Goal: Task Accomplishment & Management: Manage account settings

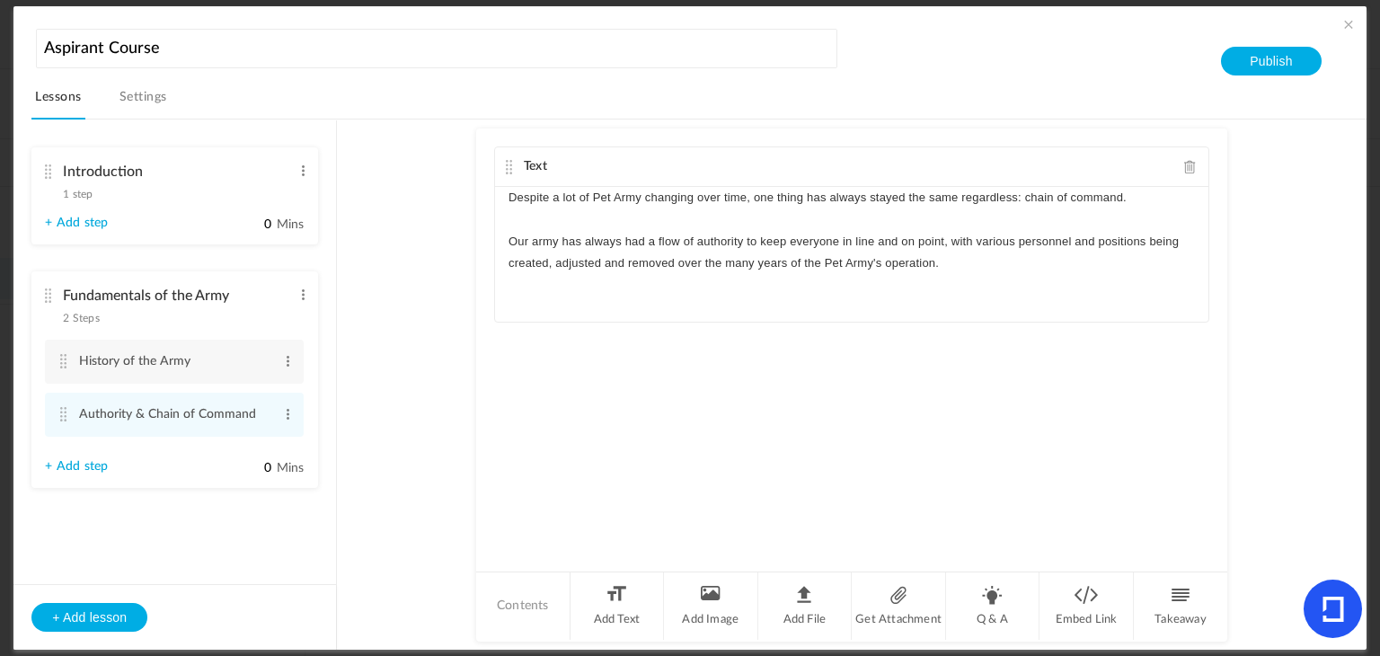
click at [975, 263] on p "Our army has always had a flow of authority to keep everyone in line and on poi…" at bounding box center [851, 252] width 686 height 43
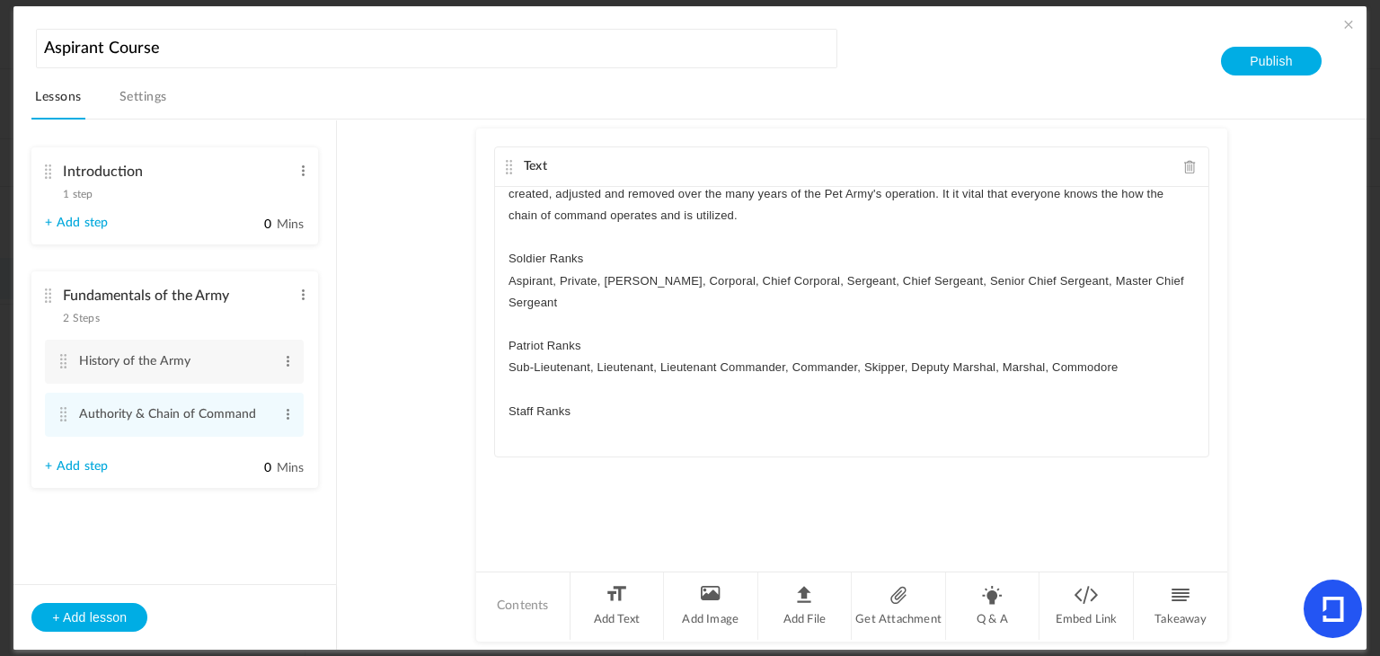
scroll to position [66, 0]
drag, startPoint x: 655, startPoint y: 431, endPoint x: 593, endPoint y: 431, distance: 62.0
click at [593, 431] on p "Staff Sergeant (same grade as Sergeant), Senior Chief First Sergeant (same grade" at bounding box center [851, 436] width 686 height 22
drag, startPoint x: 942, startPoint y: 434, endPoint x: 879, endPoint y: 429, distance: 64.0
click at [879, 429] on p "Staff Sergeant (equivalent as Sergeant), Senior Chief First Sergeant (same grade" at bounding box center [851, 436] width 686 height 22
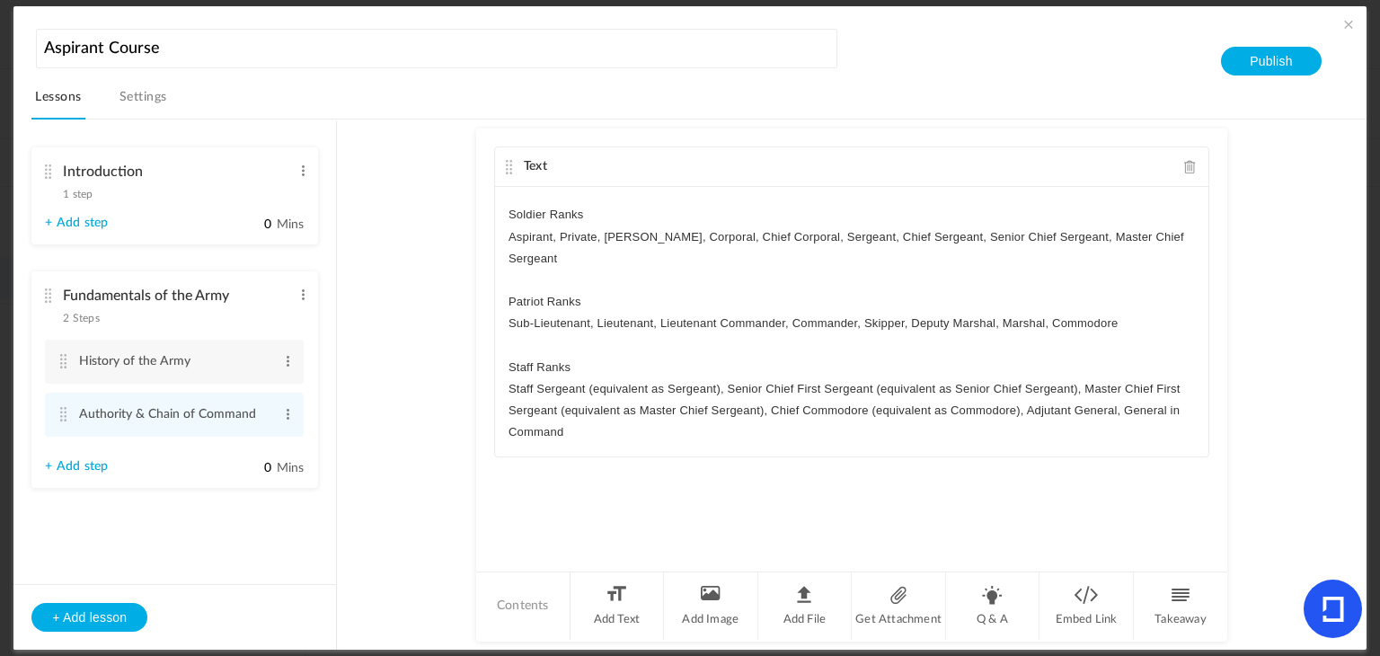
scroll to position [112, 0]
click at [693, 593] on li "Add Image" at bounding box center [711, 605] width 94 height 67
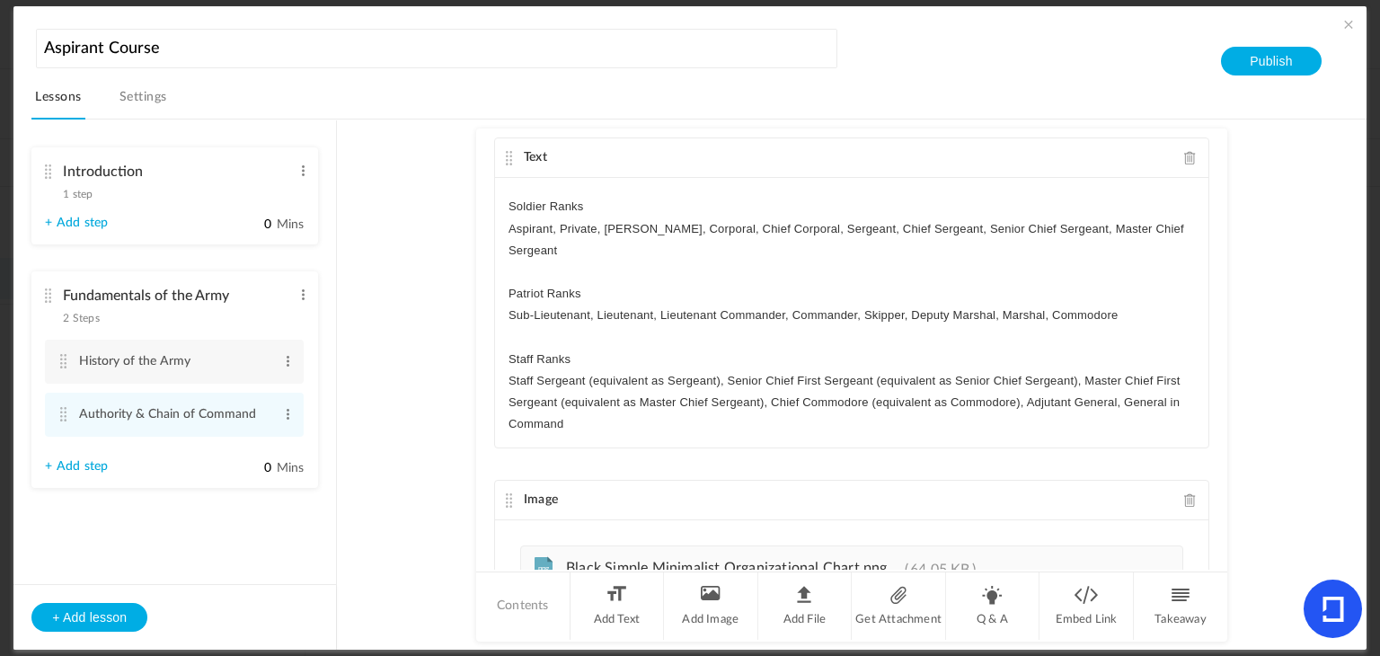
scroll to position [158, 0]
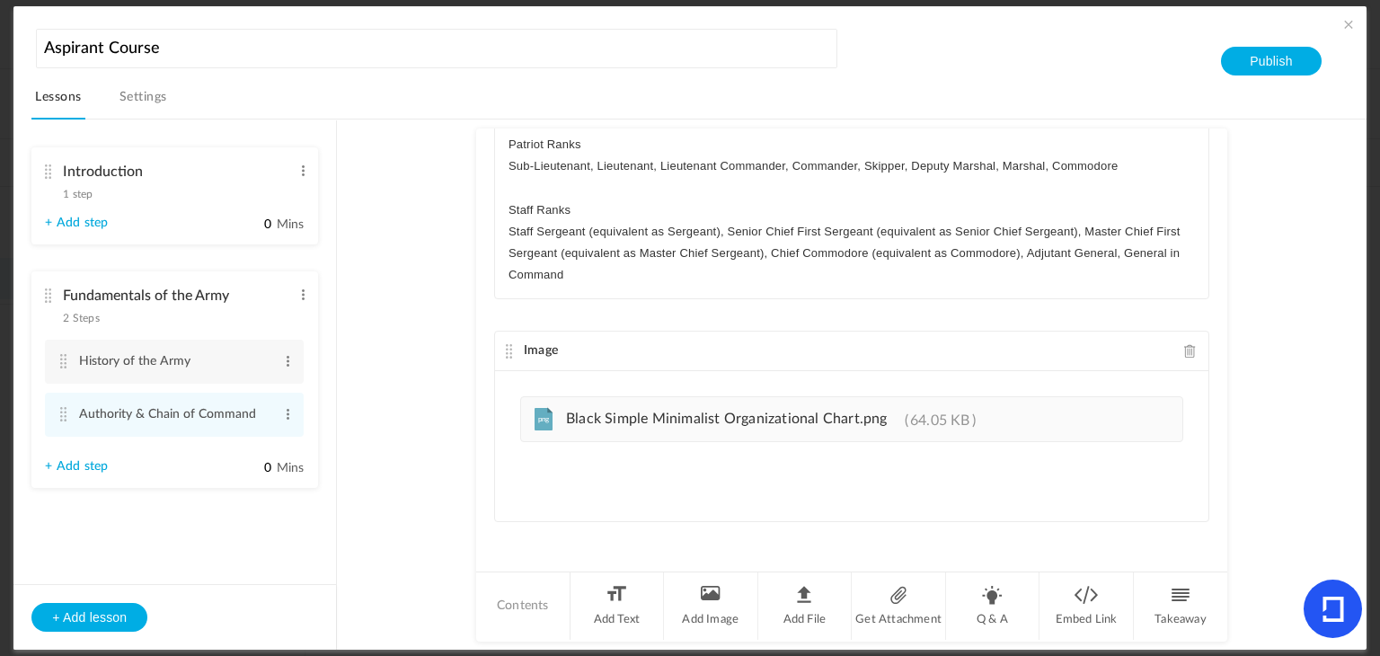
click at [627, 413] on span "Black Simple Minimalist Organizational Chart.png" at bounding box center [727, 418] width 322 height 14
click at [1184, 349] on span at bounding box center [1190, 350] width 13 height 13
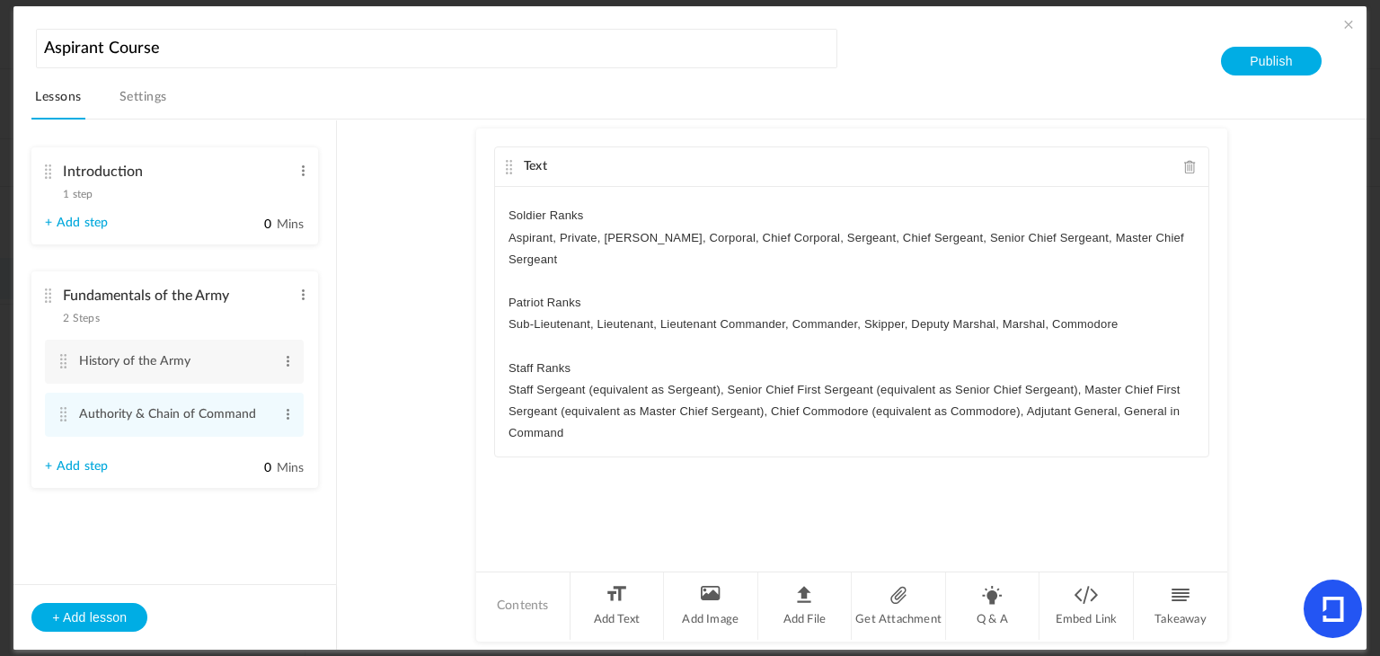
scroll to position [0, 0]
click at [703, 605] on li "Add Image" at bounding box center [711, 605] width 94 height 67
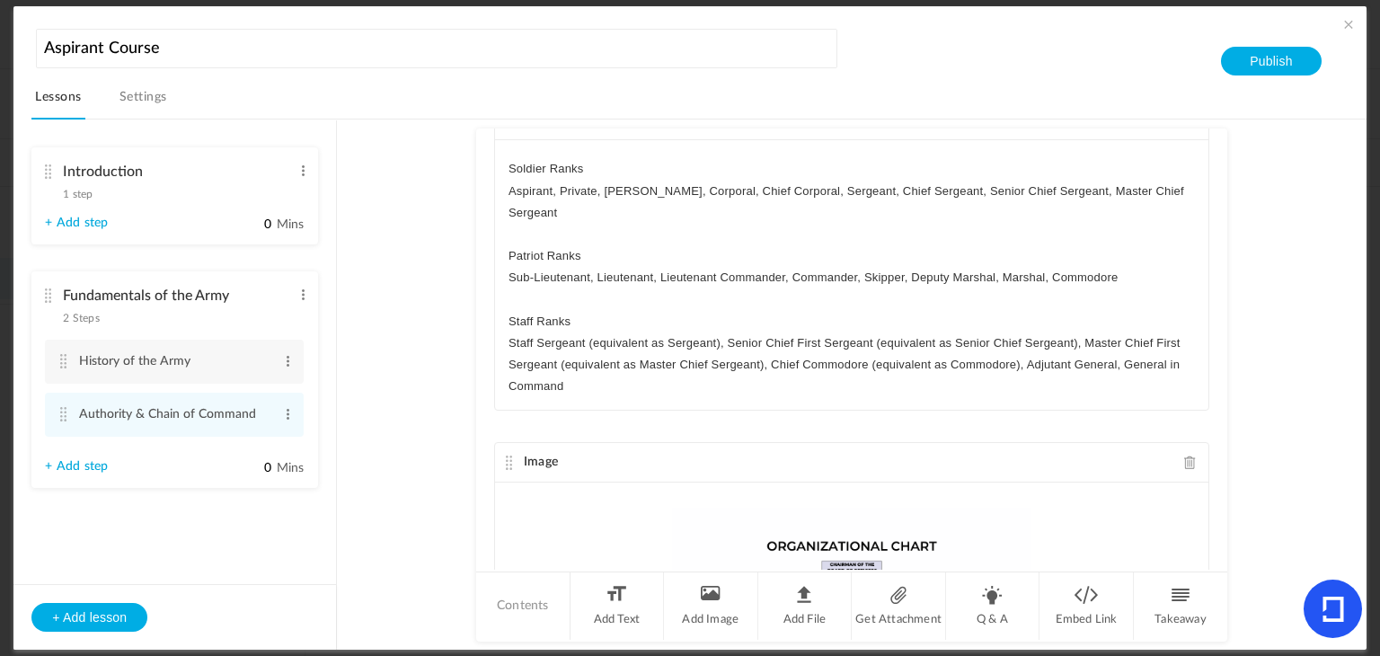
scroll to position [356, 0]
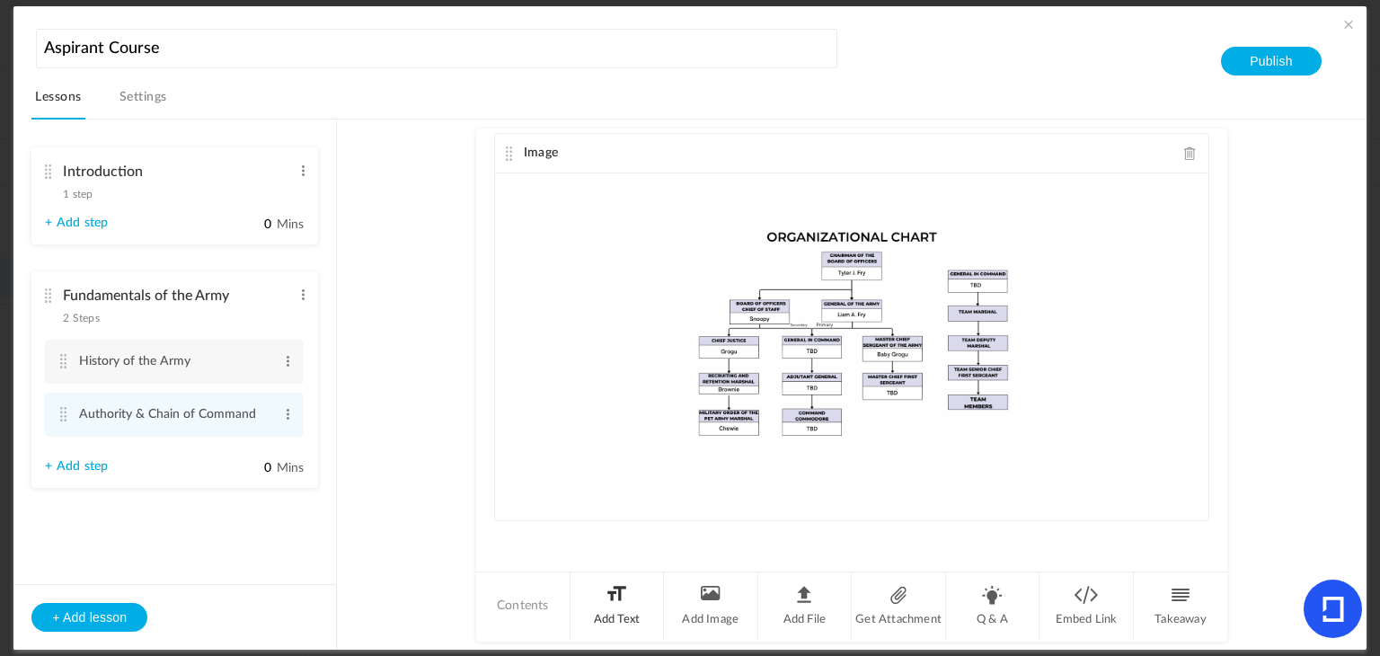
click at [609, 607] on li "Add Text" at bounding box center [617, 605] width 94 height 67
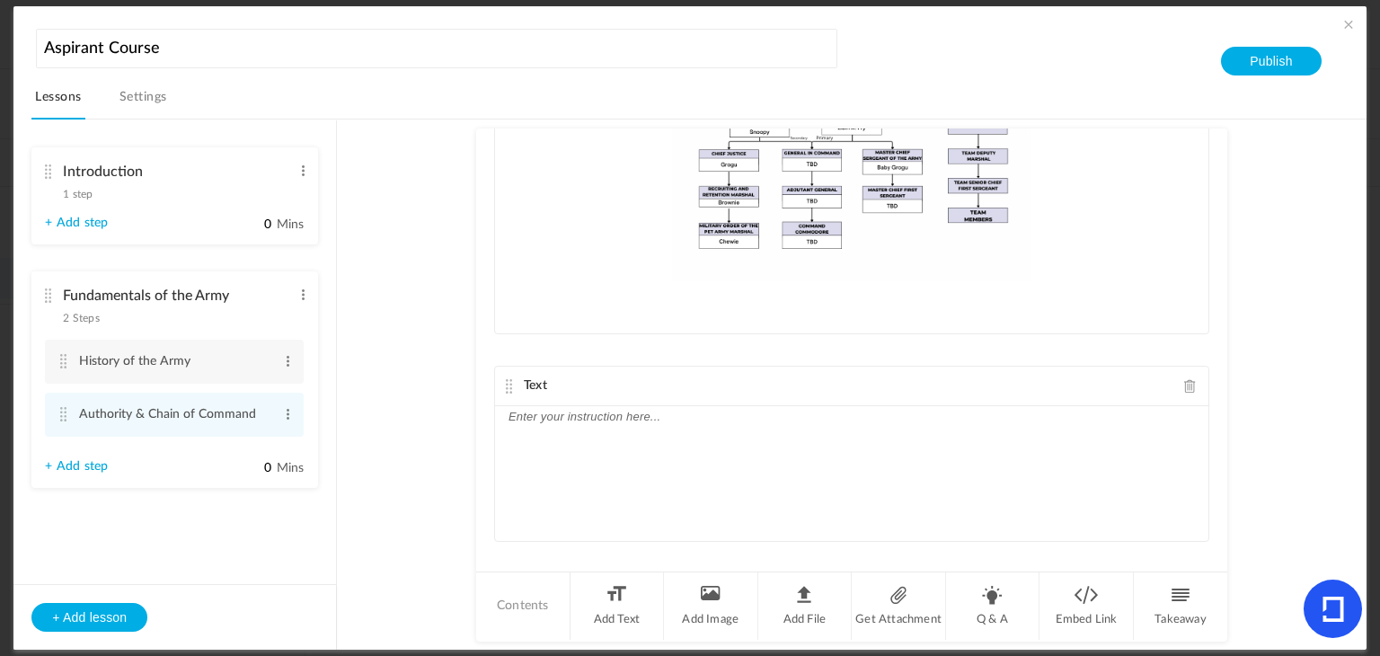
scroll to position [562, 0]
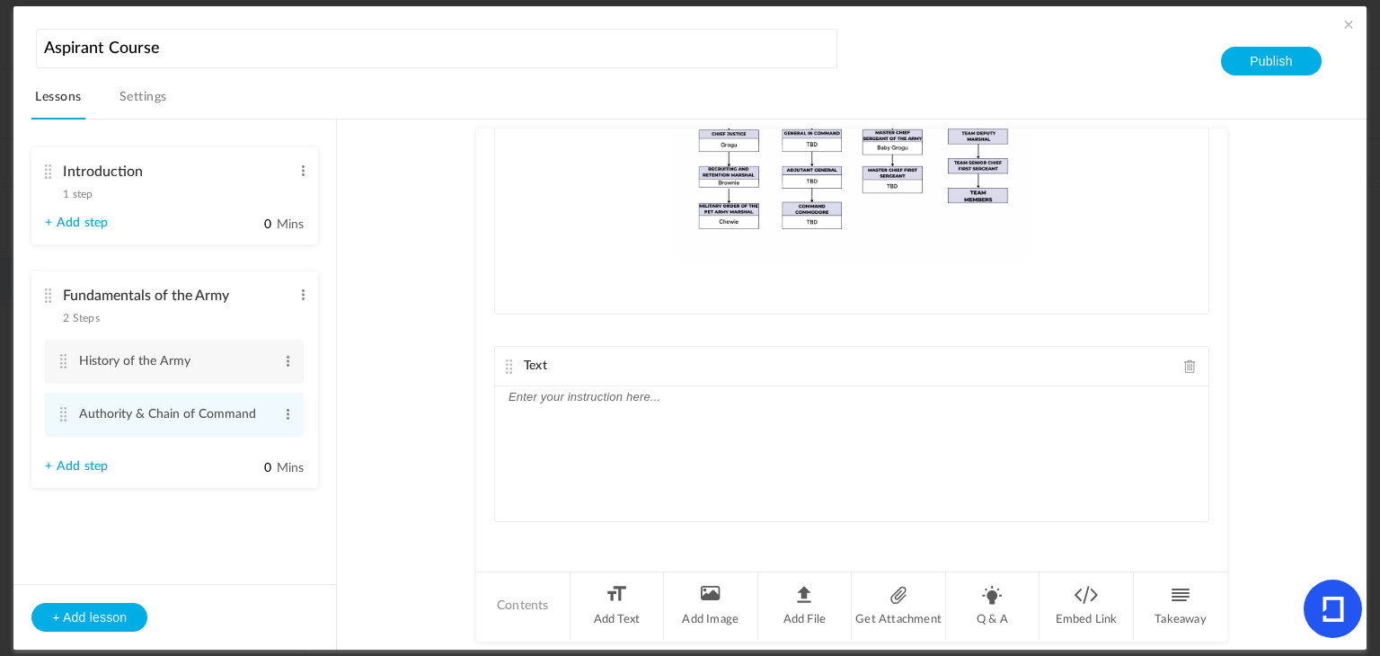
click at [691, 463] on div at bounding box center [851, 453] width 713 height 135
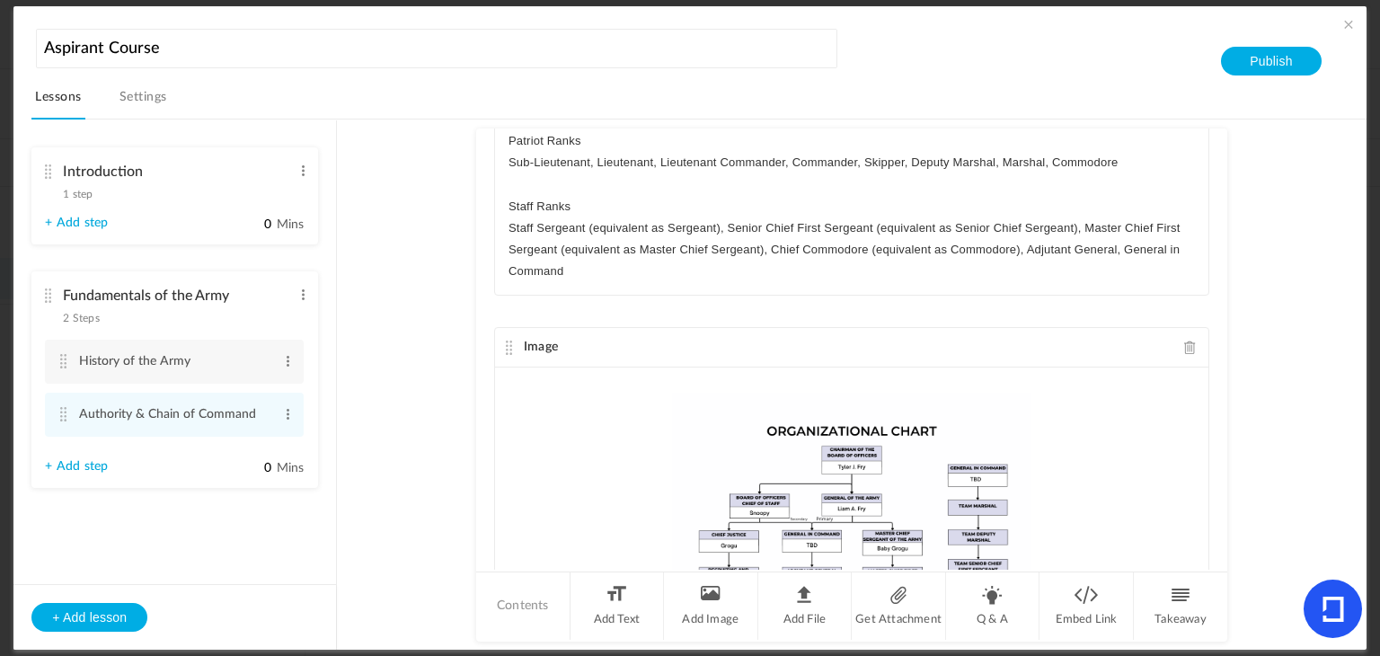
scroll to position [161, 0]
click at [609, 278] on p "Staff Sergeant (equivalent as Sergeant), Senior Chief First Sergeant (equivalen…" at bounding box center [851, 251] width 686 height 66
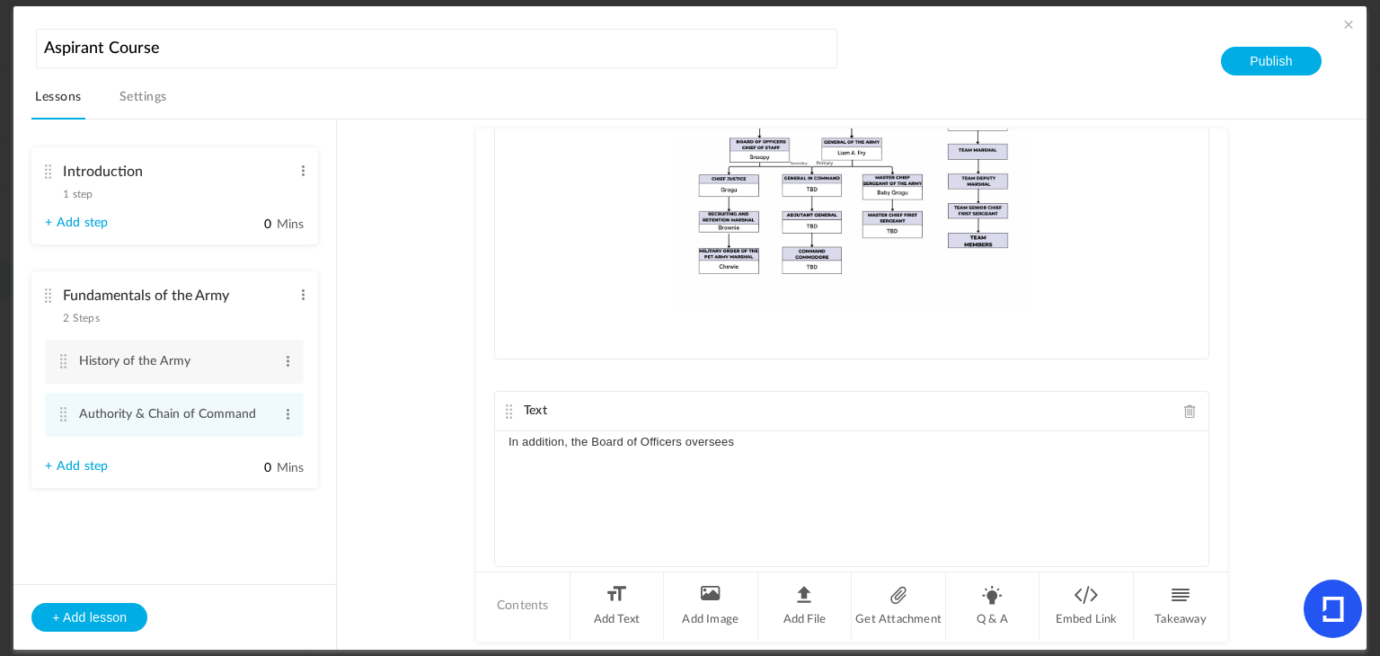
scroll to position [562, 0]
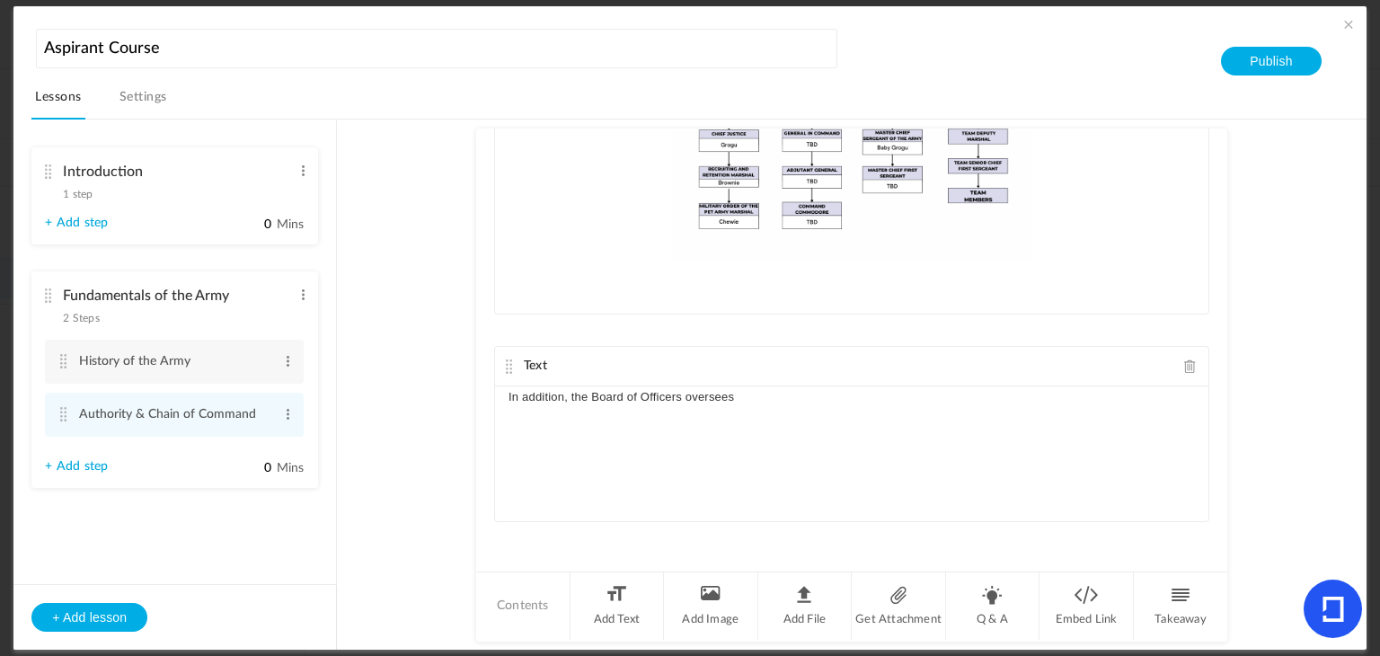
click at [739, 389] on p "In addition, the Board of Officers oversees" at bounding box center [851, 397] width 686 height 22
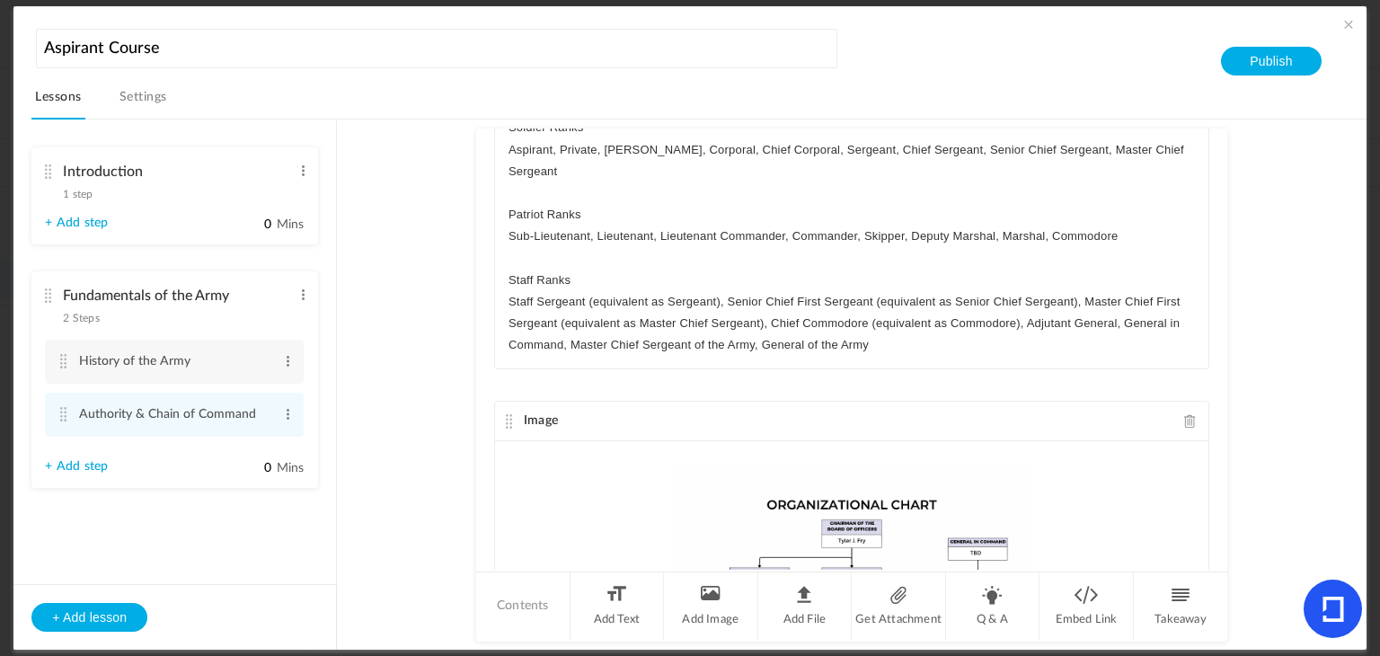
scroll to position [85, 0]
click at [759, 319] on p "Staff Sergeant (equivalent as Sergeant), Senior Chief First Sergeant (equivalen…" at bounding box center [851, 327] width 686 height 66
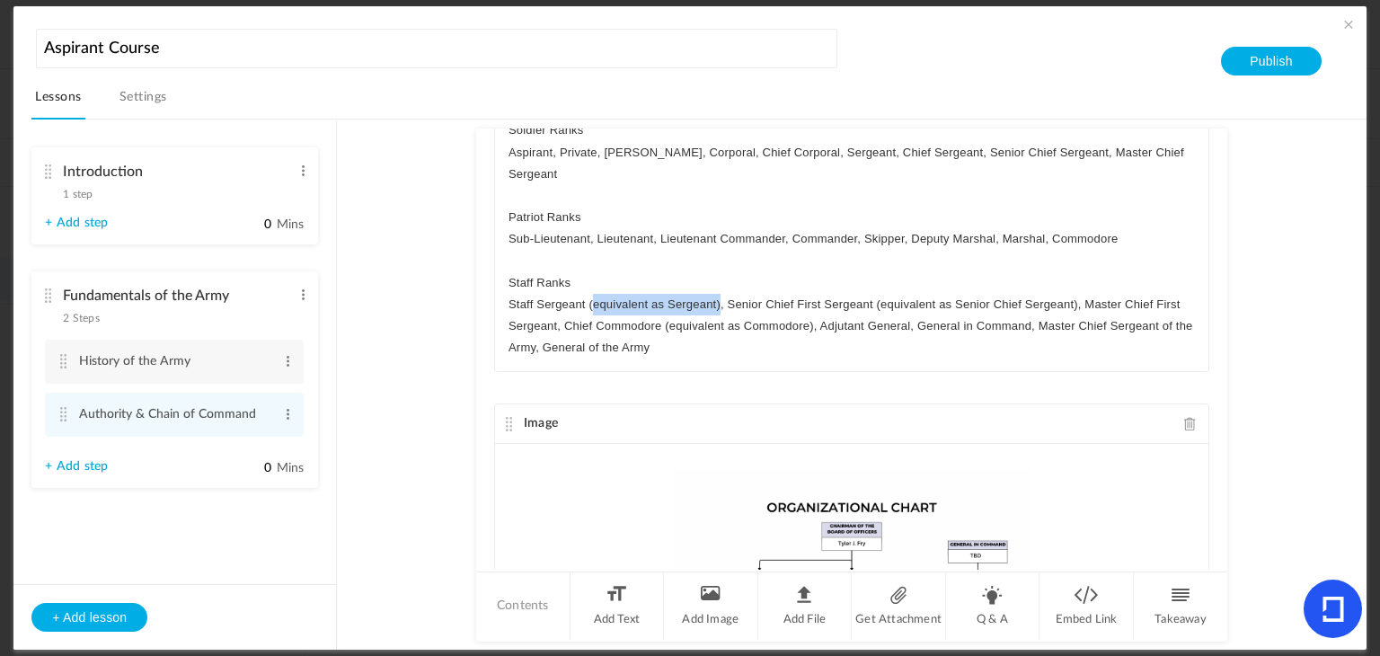
drag, startPoint x: 719, startPoint y: 301, endPoint x: 588, endPoint y: 300, distance: 130.3
click at [588, 300] on p "Staff Sergeant (equivalent as Sergeant), Senior Chief First Sergeant (equivalen…" at bounding box center [851, 327] width 686 height 66
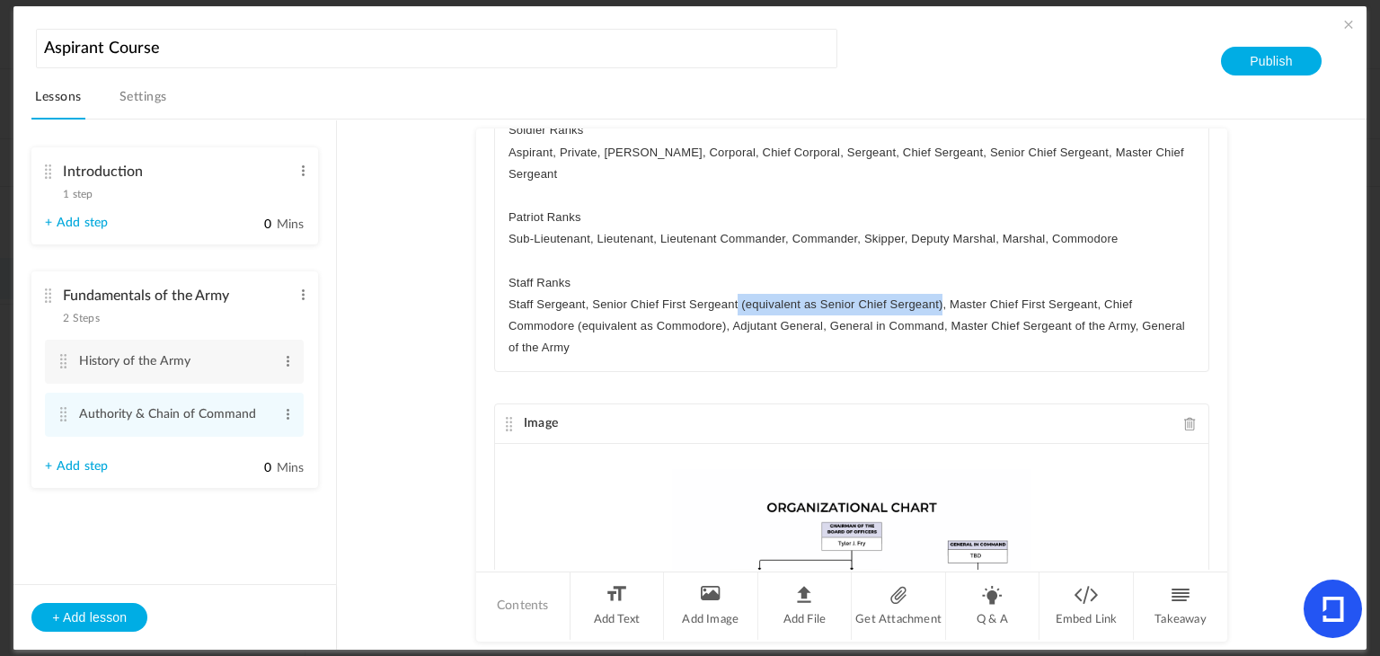
drag, startPoint x: 736, startPoint y: 299, endPoint x: 941, endPoint y: 308, distance: 205.9
click at [941, 308] on p "Staff Sergeant, Senior Chief First Sergeant (equivalent as Senior Chief Sergean…" at bounding box center [851, 327] width 686 height 66
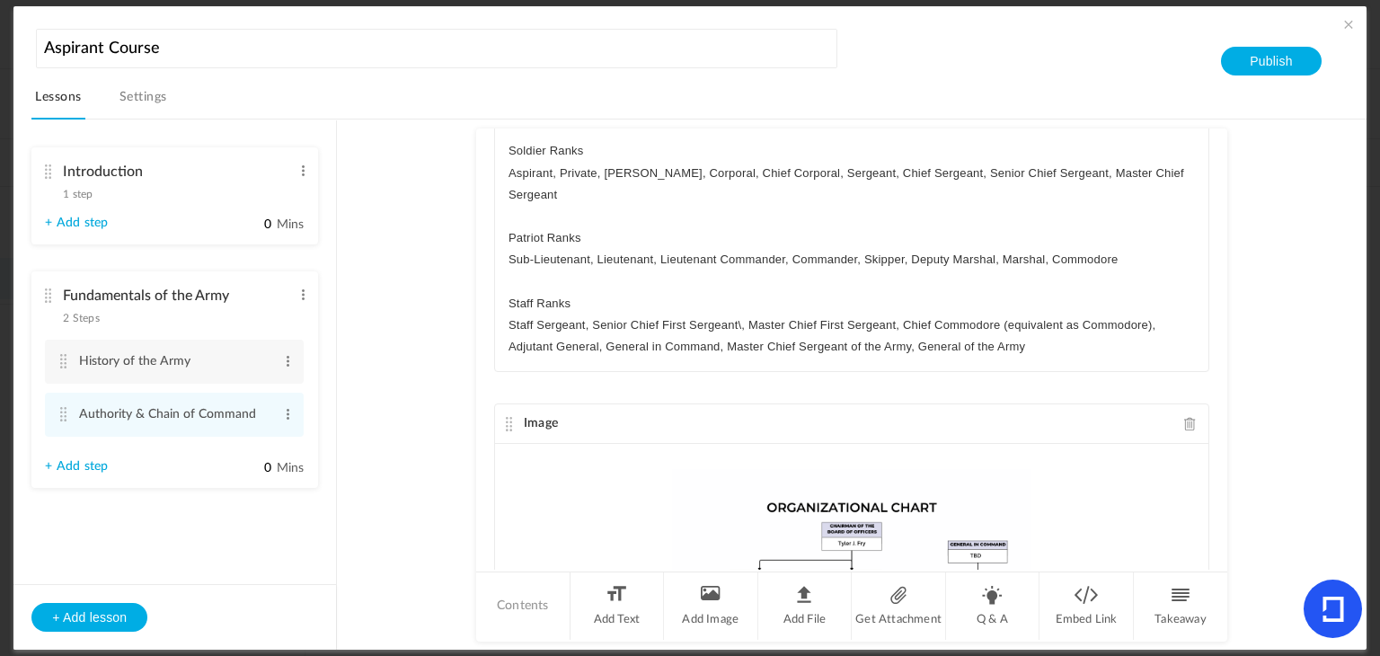
scroll to position [107, 0]
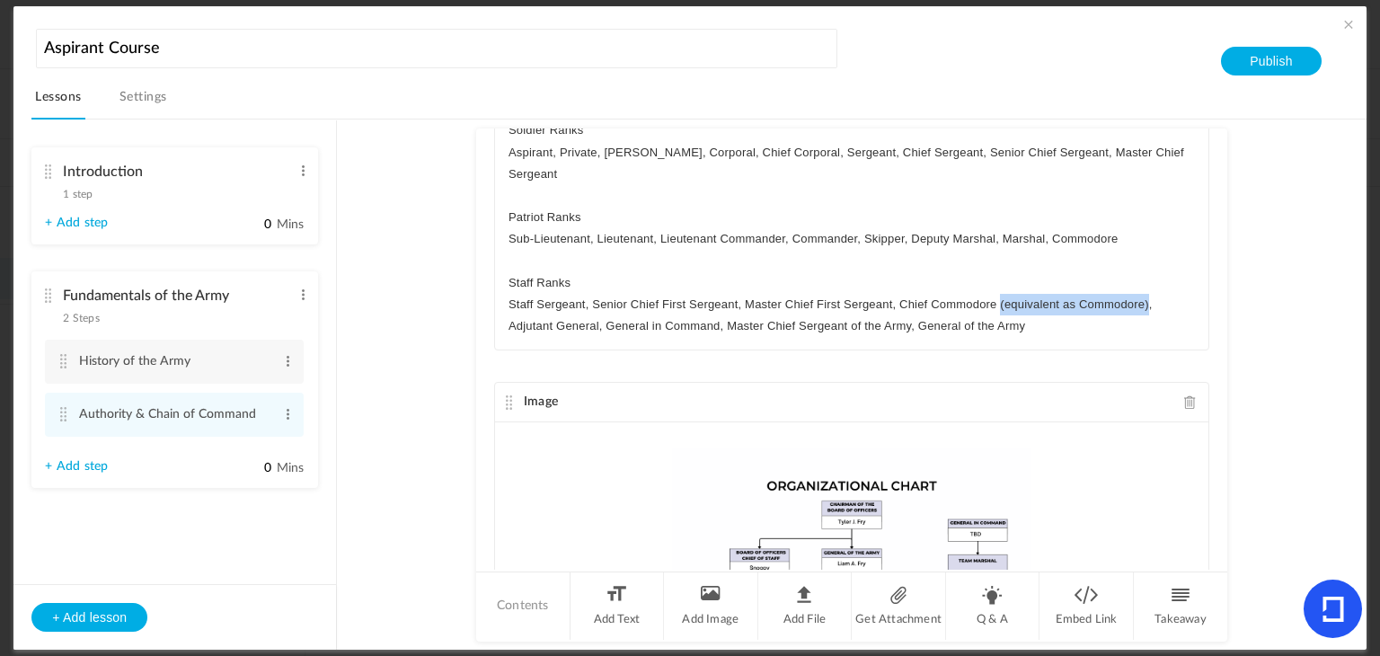
drag, startPoint x: 998, startPoint y: 300, endPoint x: 1146, endPoint y: 305, distance: 148.3
click at [1146, 305] on p "Staff Sergeant, Senior Chief First Sergeant, Master Chief First Sergeant, Chief…" at bounding box center [851, 315] width 686 height 43
click at [899, 304] on p "Staff Sergeant, Senior Chief First Sergeant, Master Chief First Sergeant, Chief…" at bounding box center [851, 315] width 686 height 43
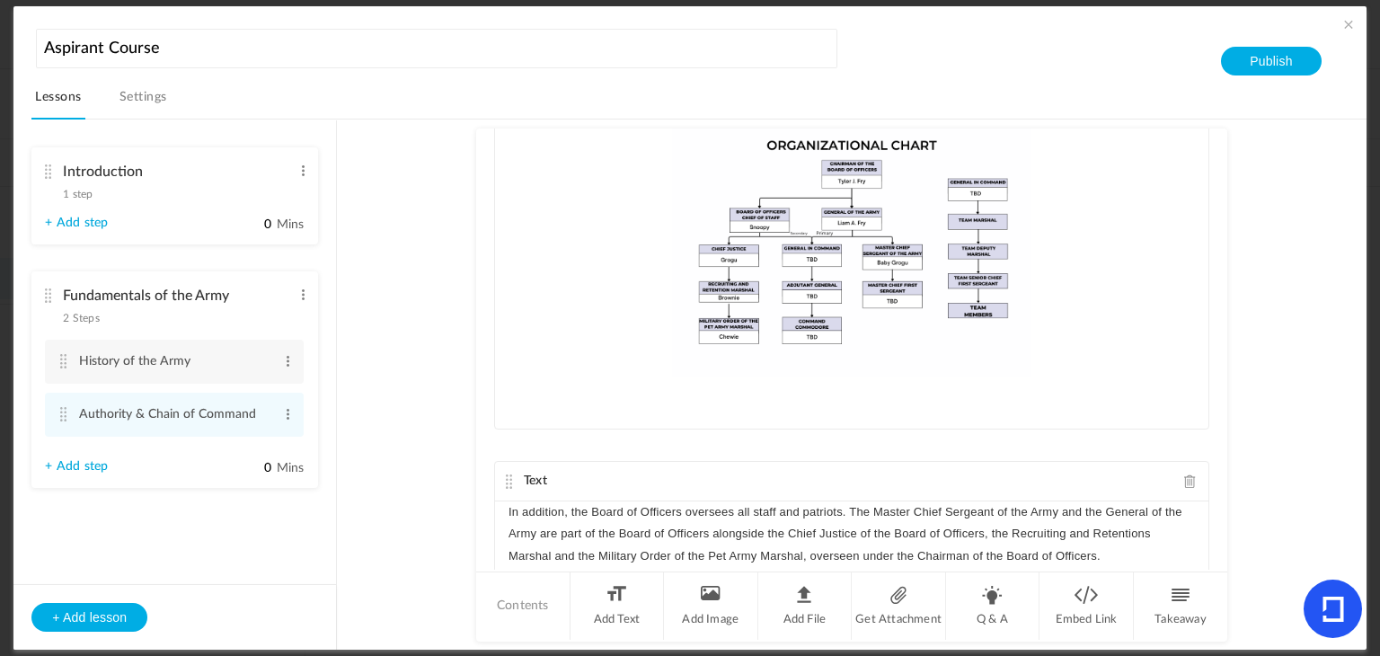
scroll to position [562, 0]
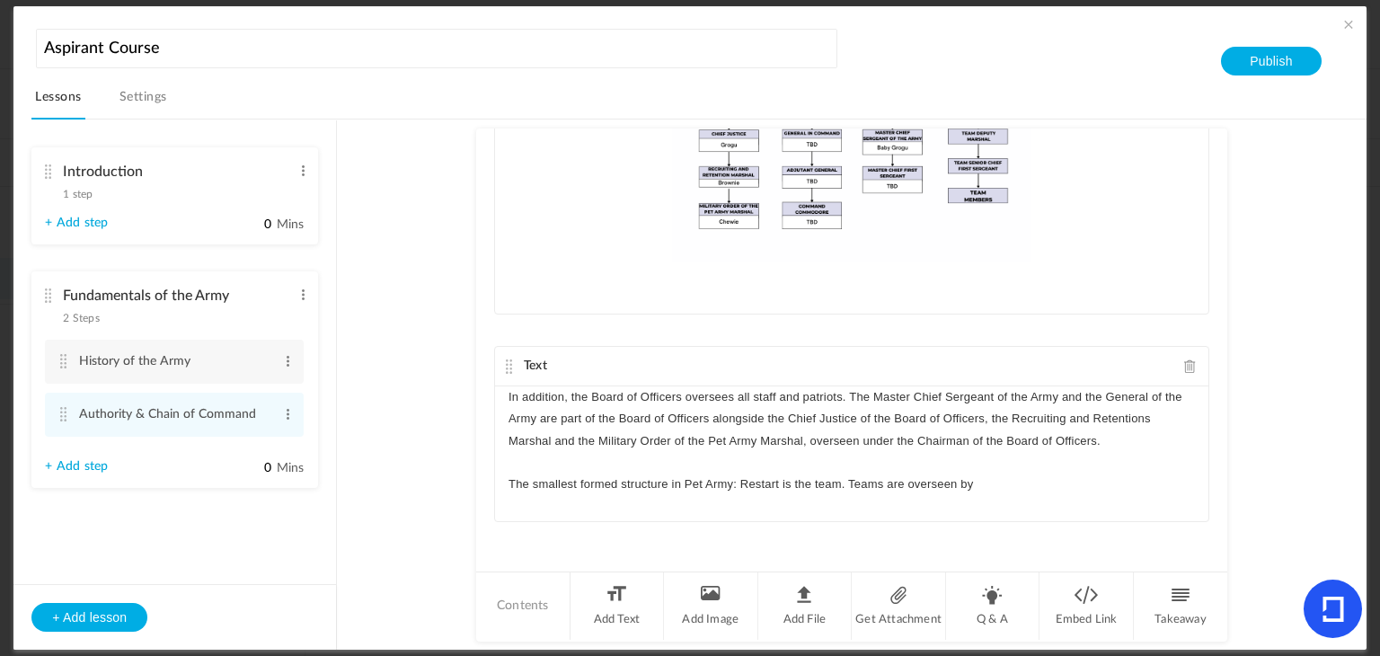
click at [995, 476] on p "The smallest formed structure in Pet Army: Restart is the team. Teams are overs…" at bounding box center [851, 484] width 686 height 22
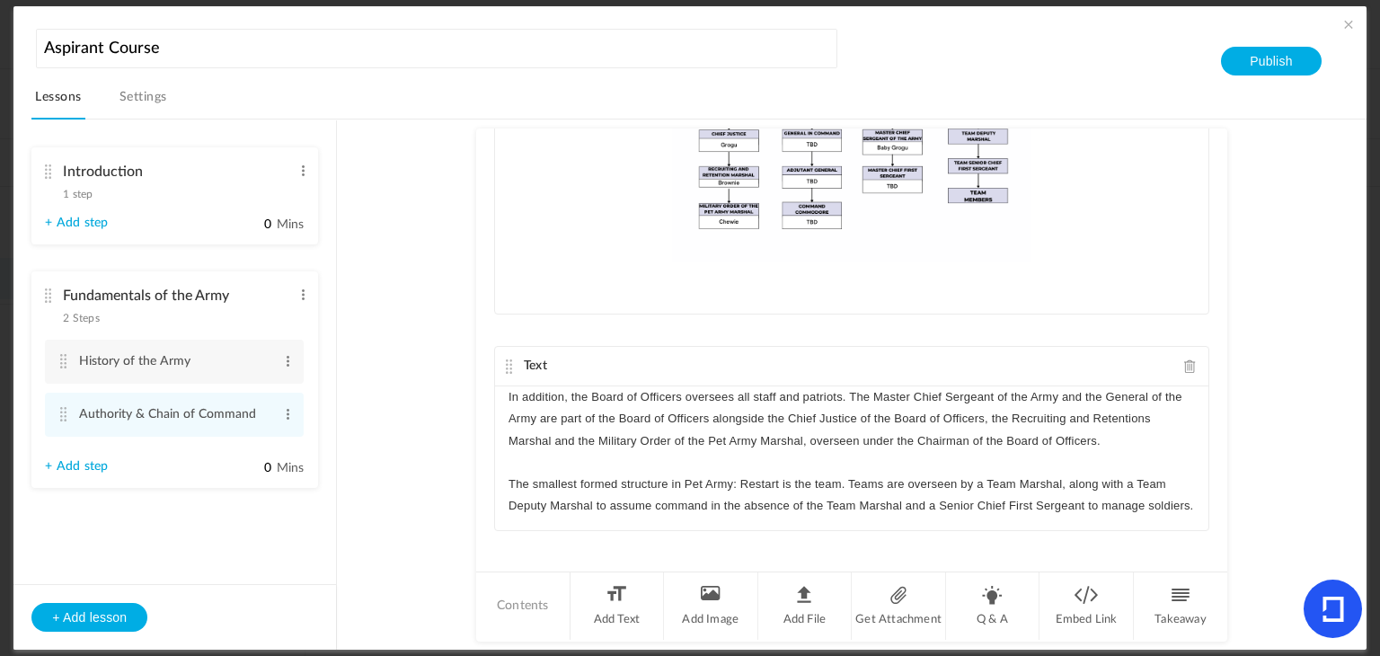
click at [1139, 506] on p "The smallest formed structure in Pet Army: Restart is the team. Teams are overs…" at bounding box center [851, 494] width 686 height 43
click at [597, 520] on p "The smallest formed structure in Pet Army: Restart is the team. Teams are overs…" at bounding box center [851, 506] width 686 height 66
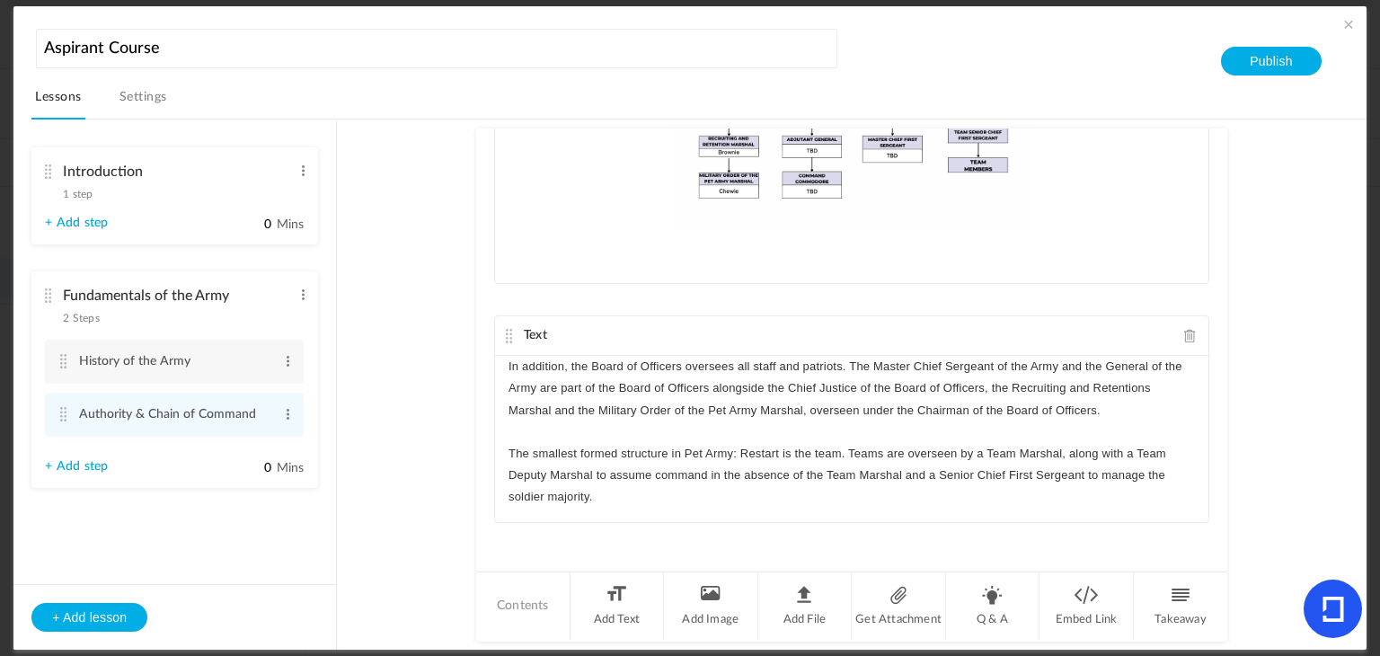
click at [647, 499] on p "The smallest formed structure in Pet Army: Restart is the team. Teams are overs…" at bounding box center [851, 476] width 686 height 66
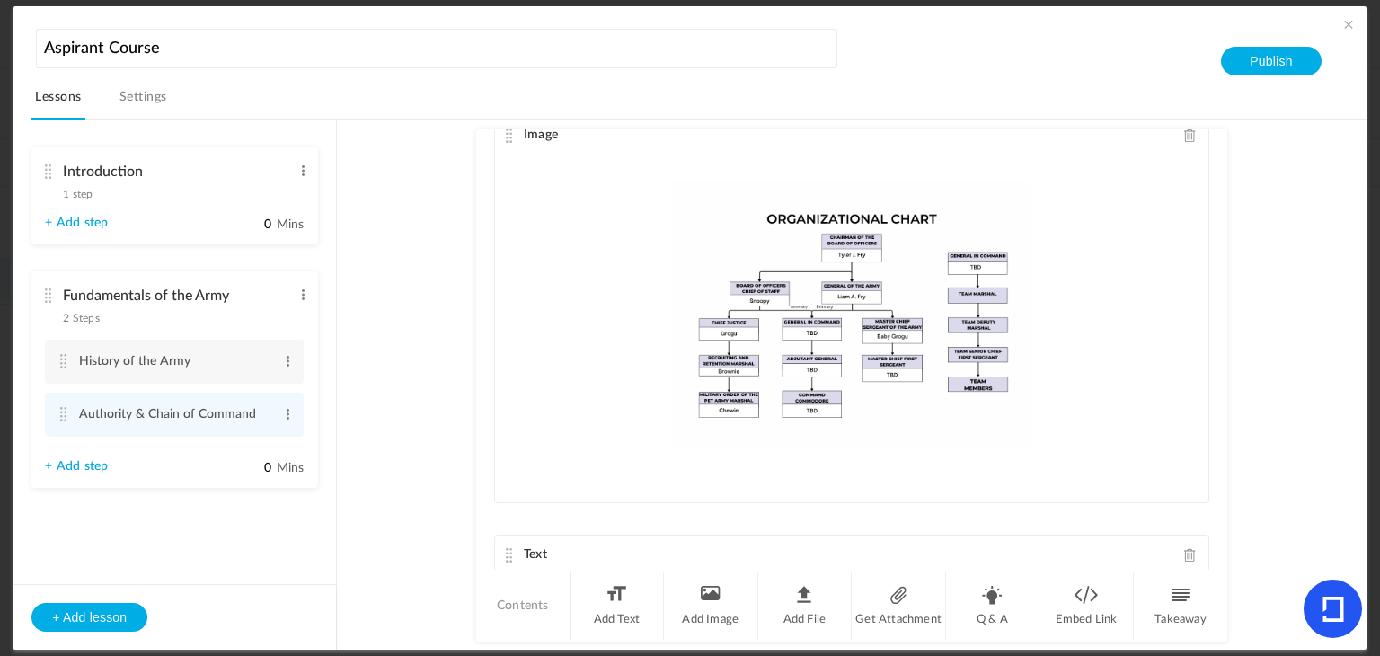
scroll to position [357, 0]
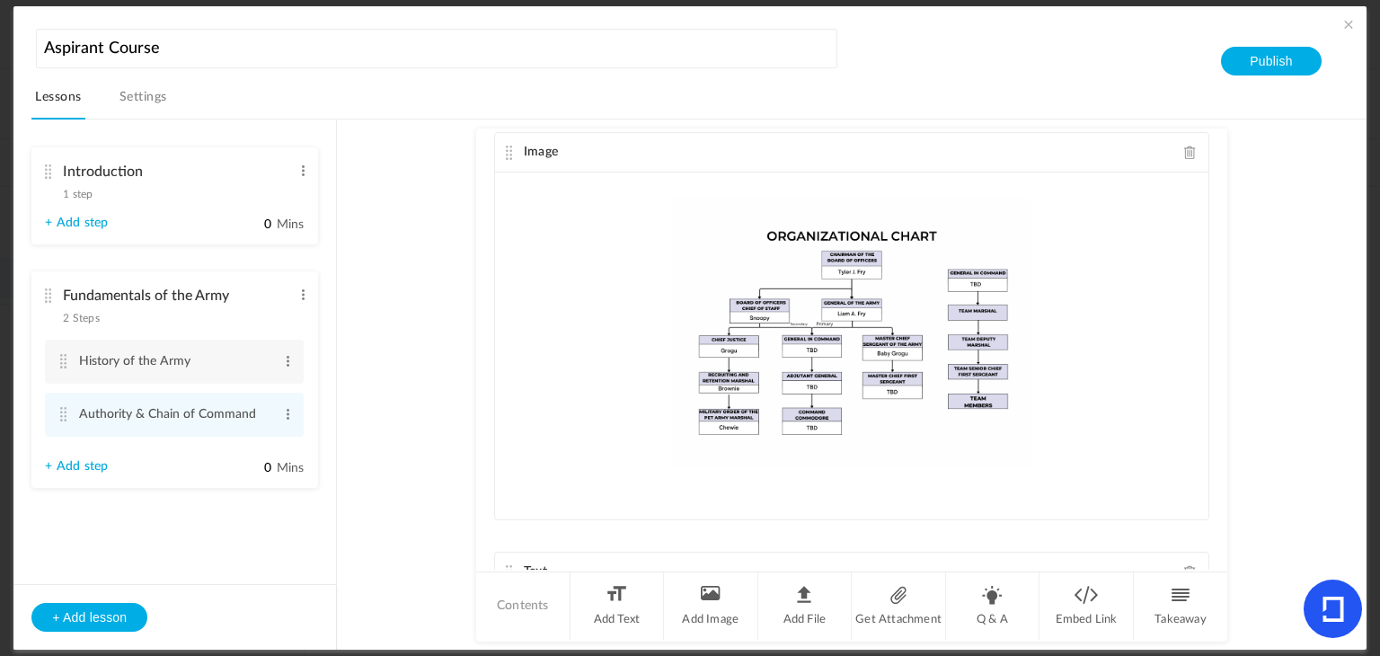
click at [1184, 154] on span at bounding box center [1190, 152] width 13 height 13
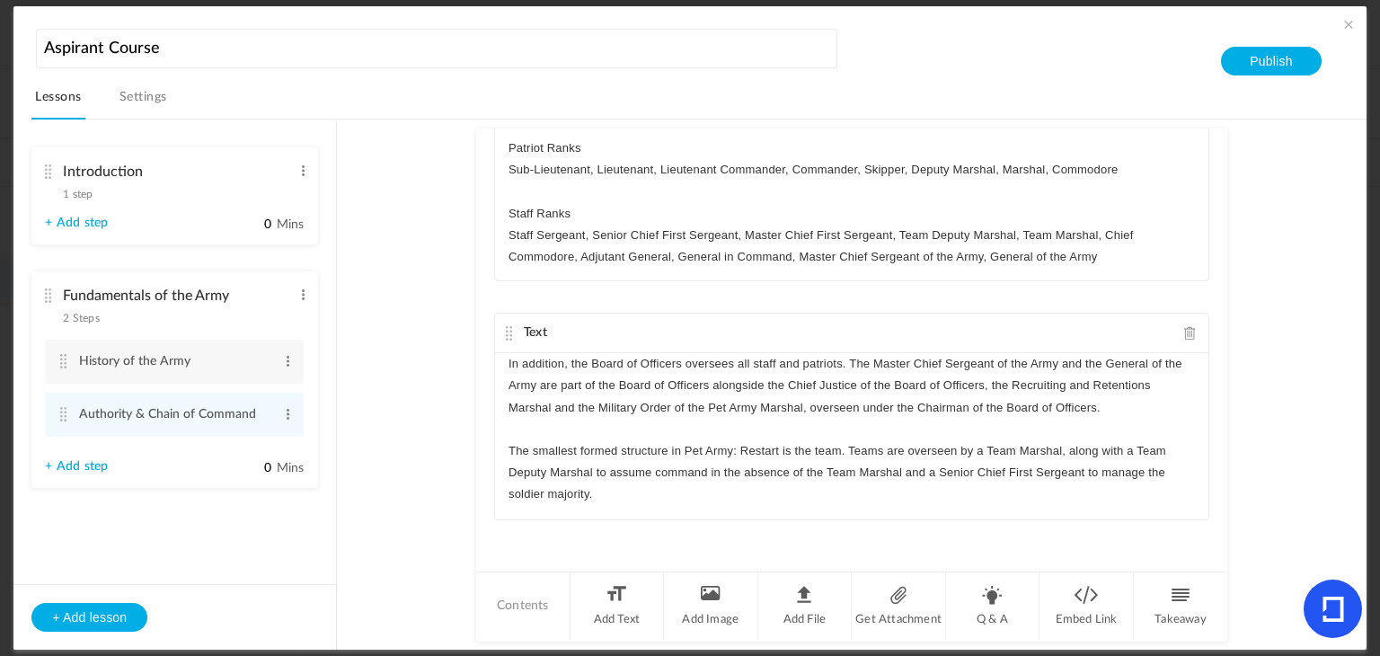
scroll to position [0, 0]
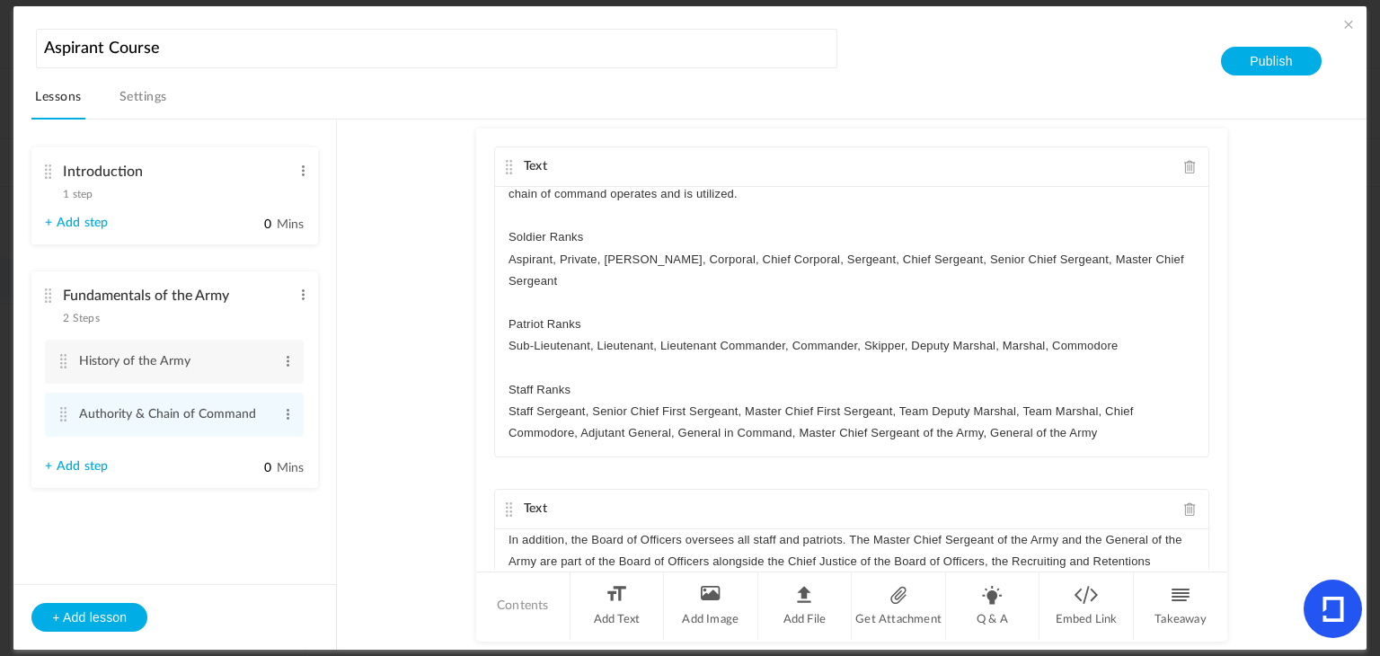
click at [1190, 149] on div "Text" at bounding box center [851, 167] width 713 height 40
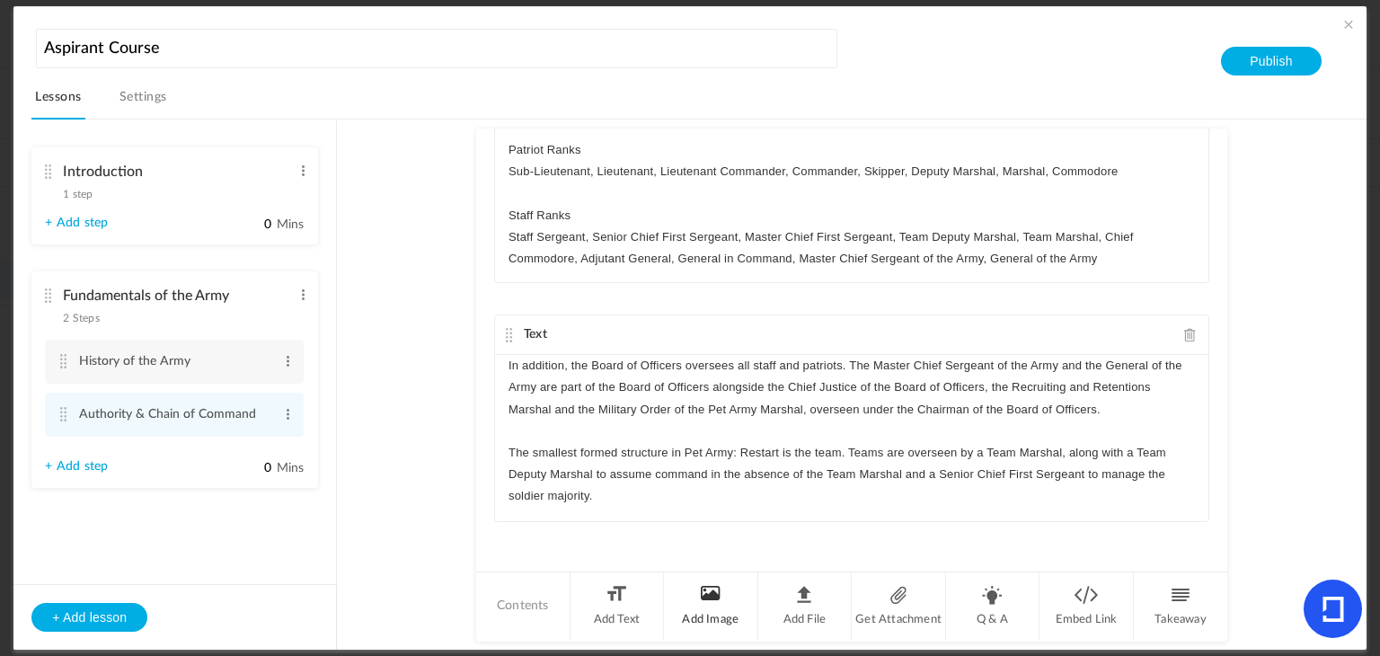
click at [723, 591] on li "Add Image" at bounding box center [711, 605] width 94 height 67
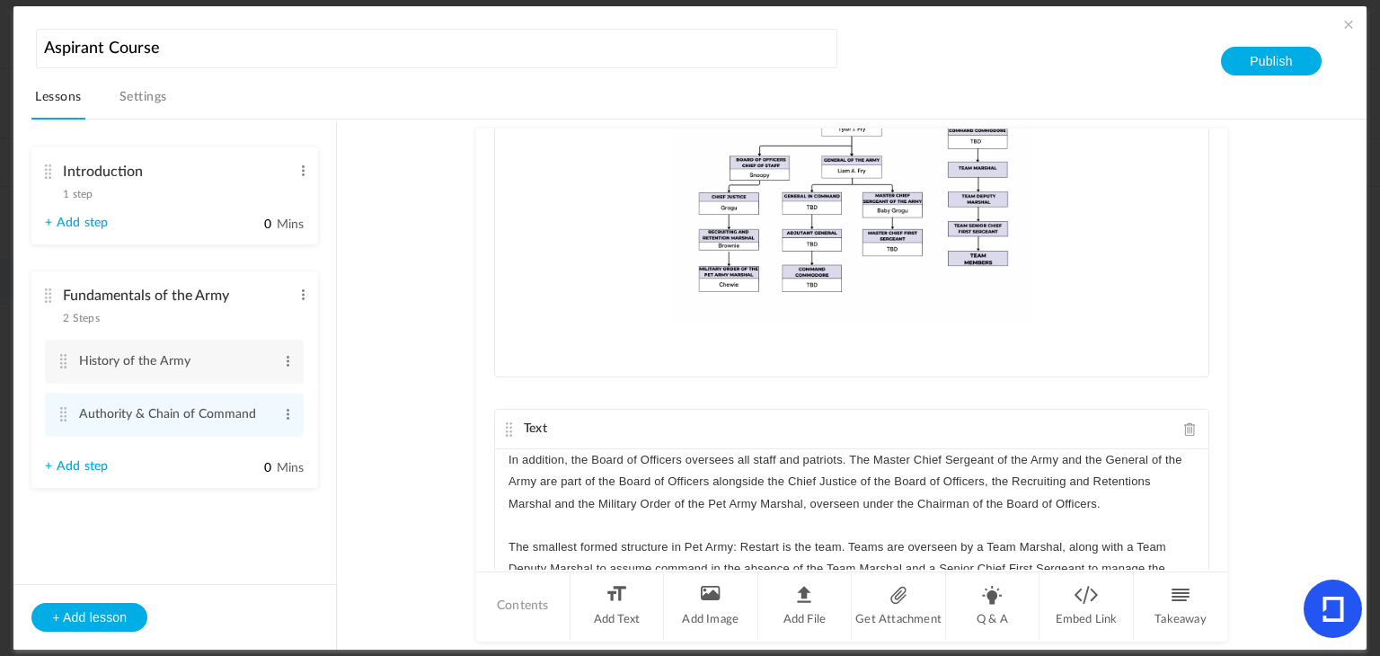
scroll to position [593, 0]
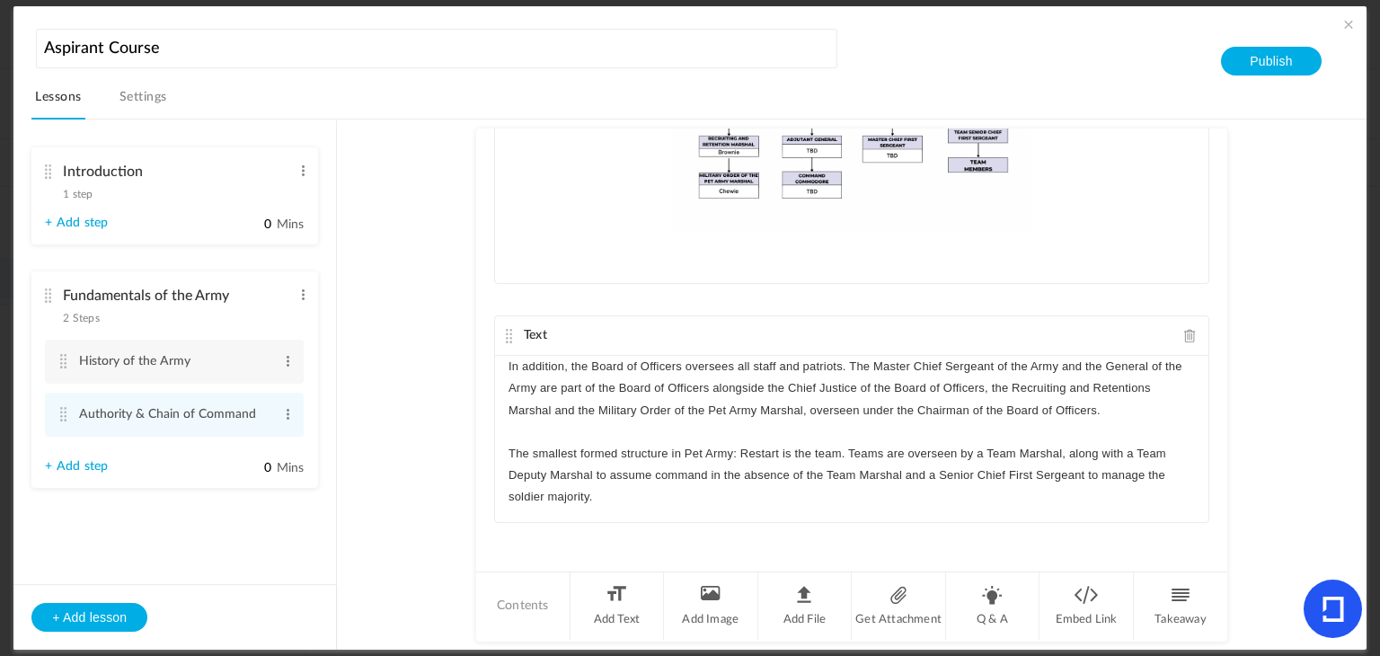
click at [747, 499] on p "The smallest formed structure in Pet Army: Restart is the team. Teams are overs…" at bounding box center [851, 476] width 686 height 66
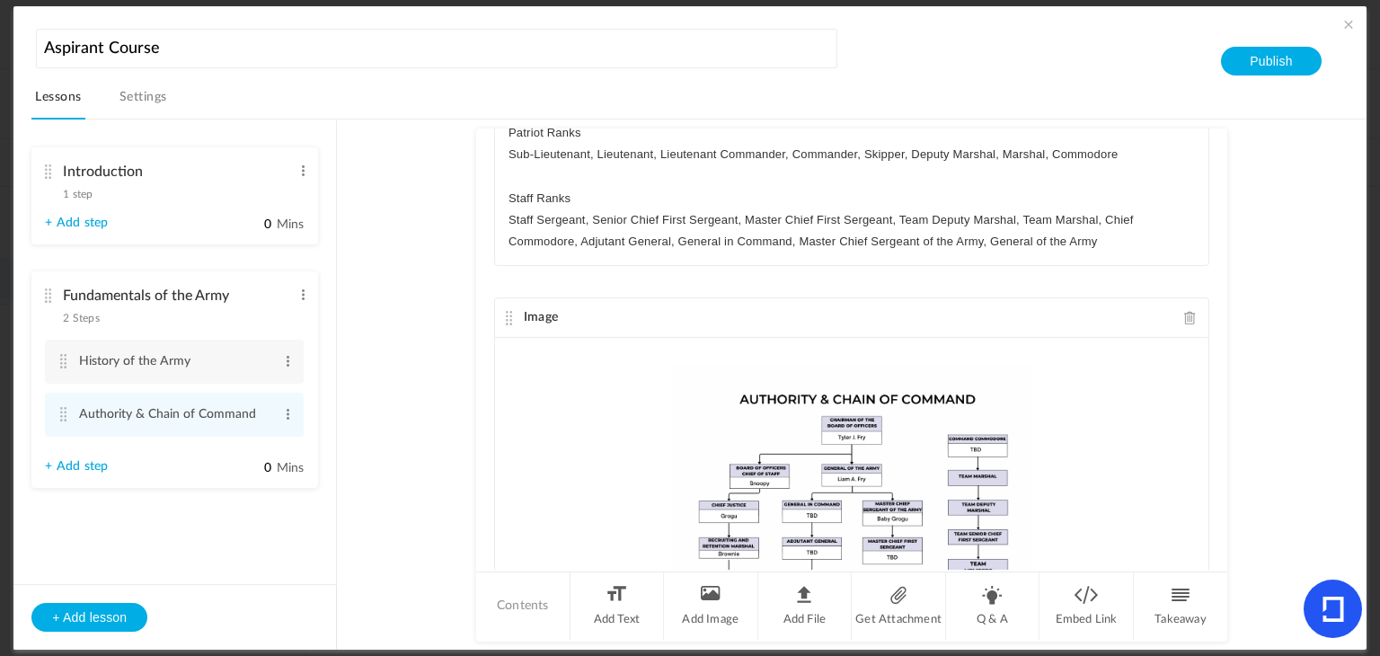
scroll to position [190, 0]
click at [1131, 213] on p "Staff Sergeant, Senior Chief First Sergeant, Master Chief First Sergeant, Team …" at bounding box center [851, 231] width 686 height 43
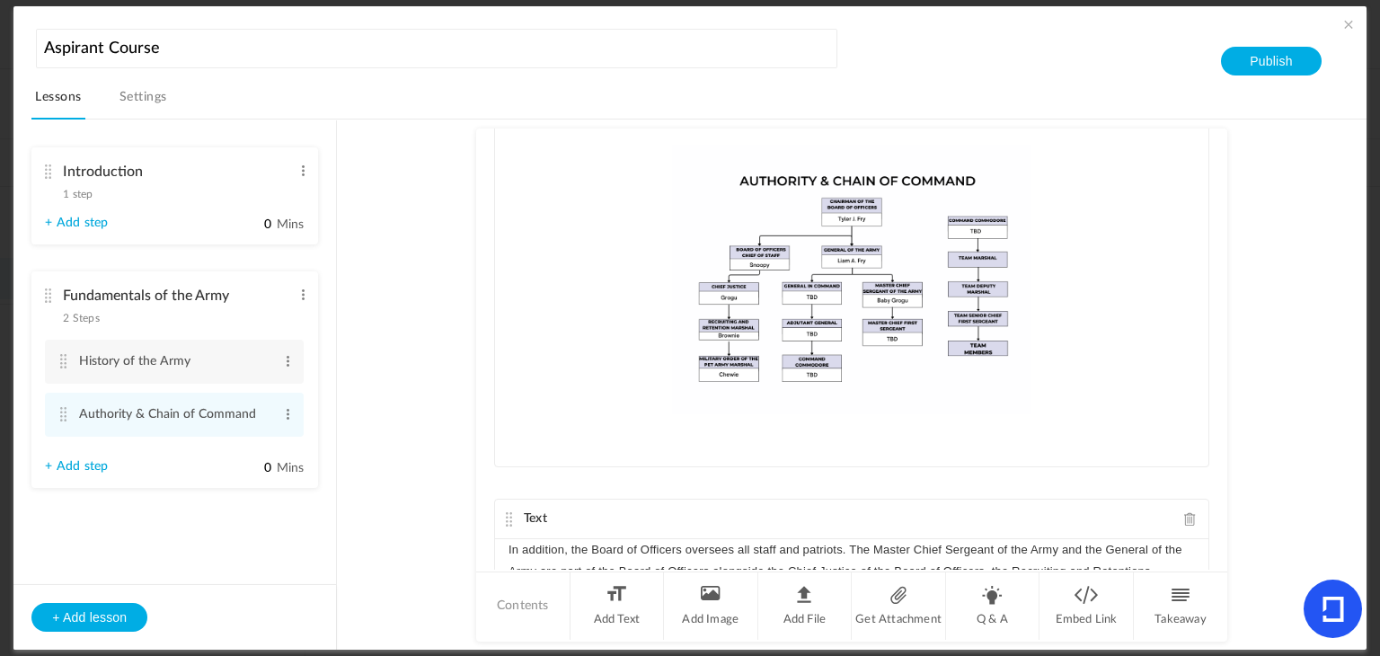
scroll to position [593, 0]
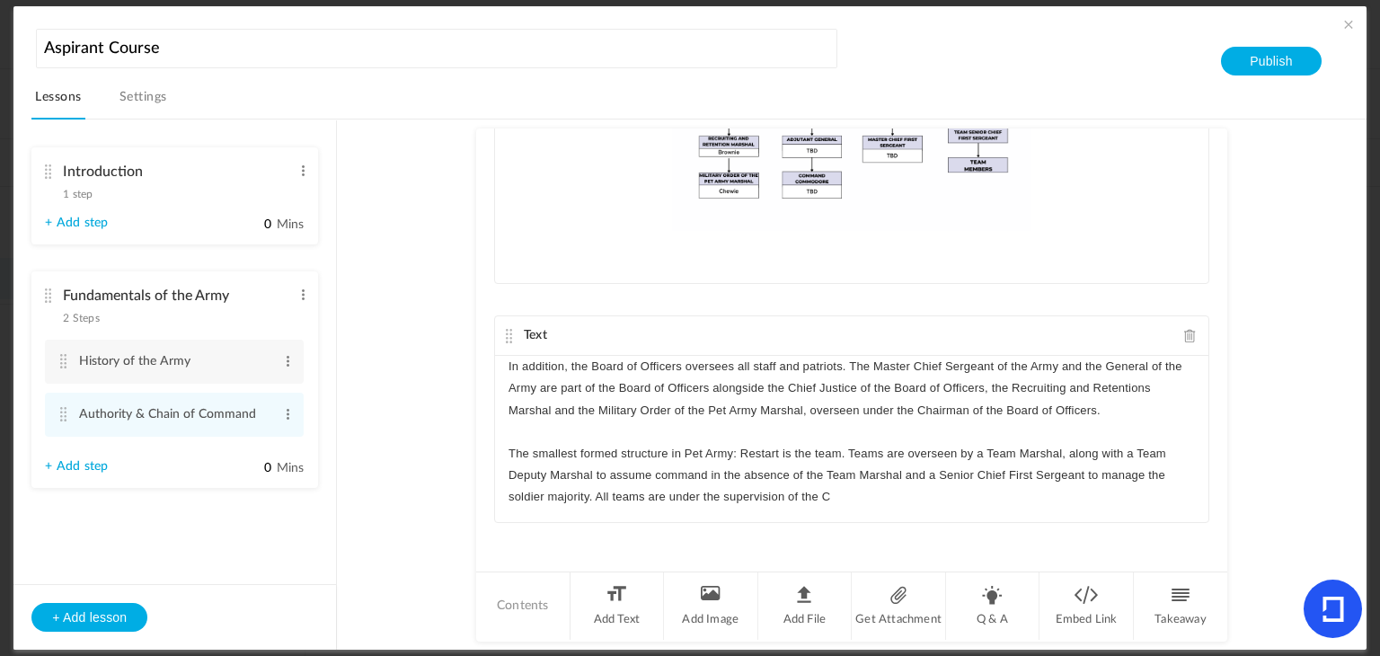
click at [834, 499] on p "The smallest formed structure in Pet Army: Restart is the team. Teams are overs…" at bounding box center [851, 476] width 686 height 66
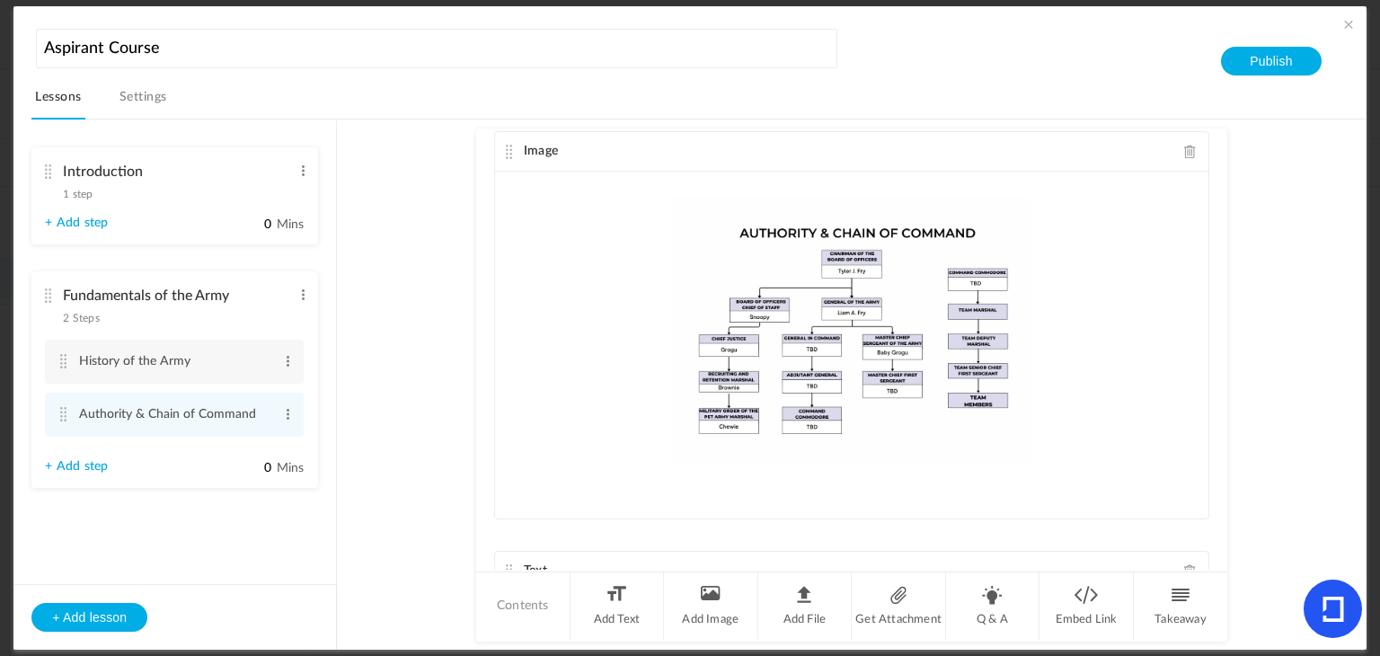
scroll to position [356, 0]
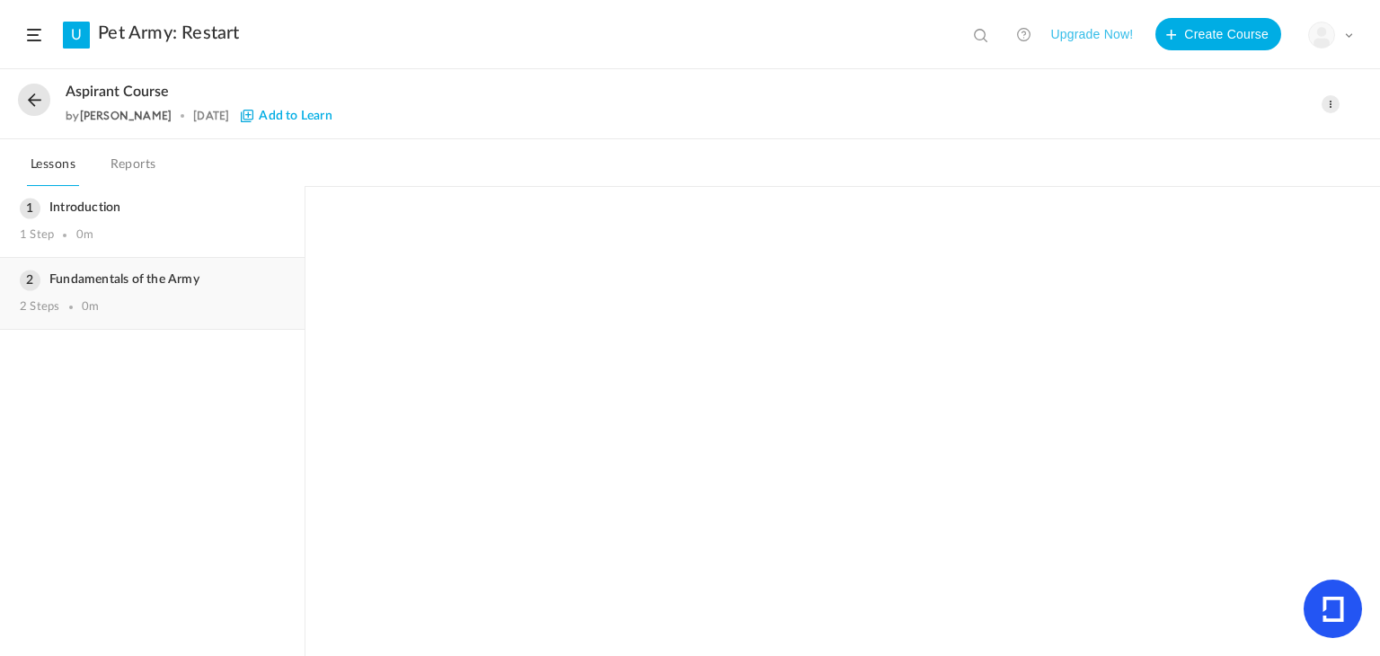
click at [49, 284] on h3 "Fundamentals of the Army" at bounding box center [152, 279] width 265 height 15
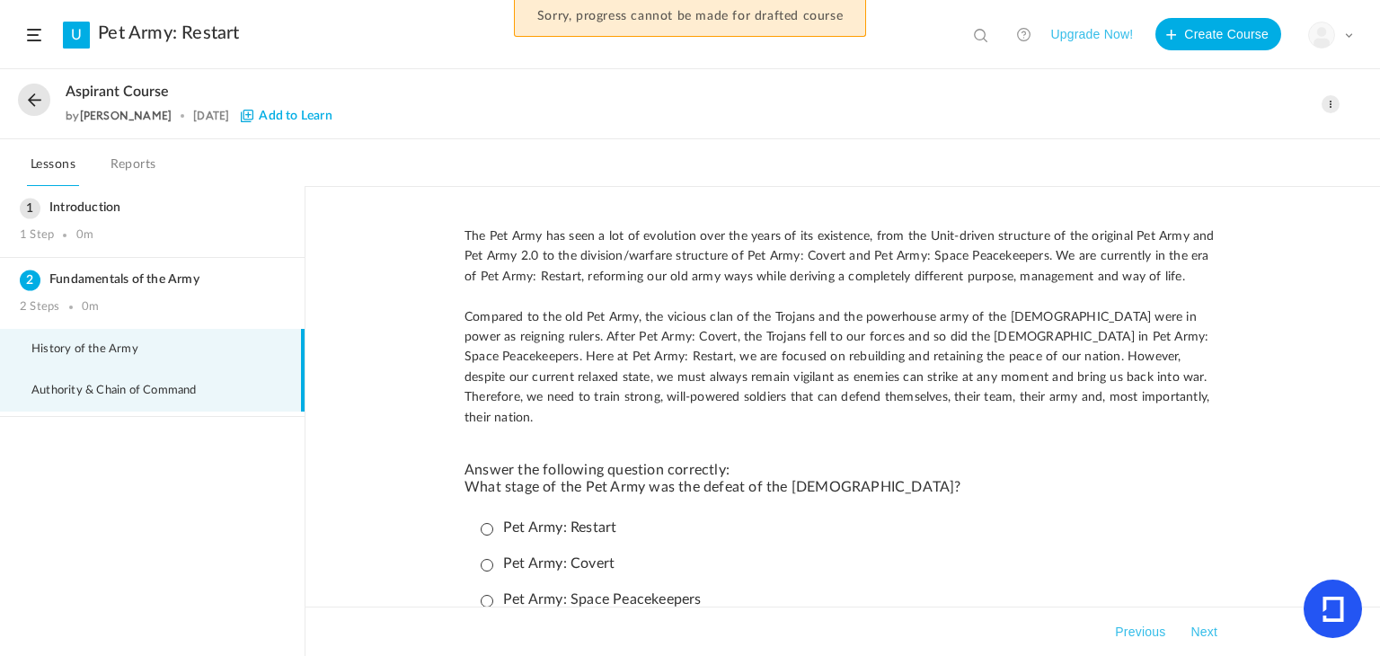
click at [94, 385] on span "Authority & Chain of Command" at bounding box center [125, 391] width 188 height 14
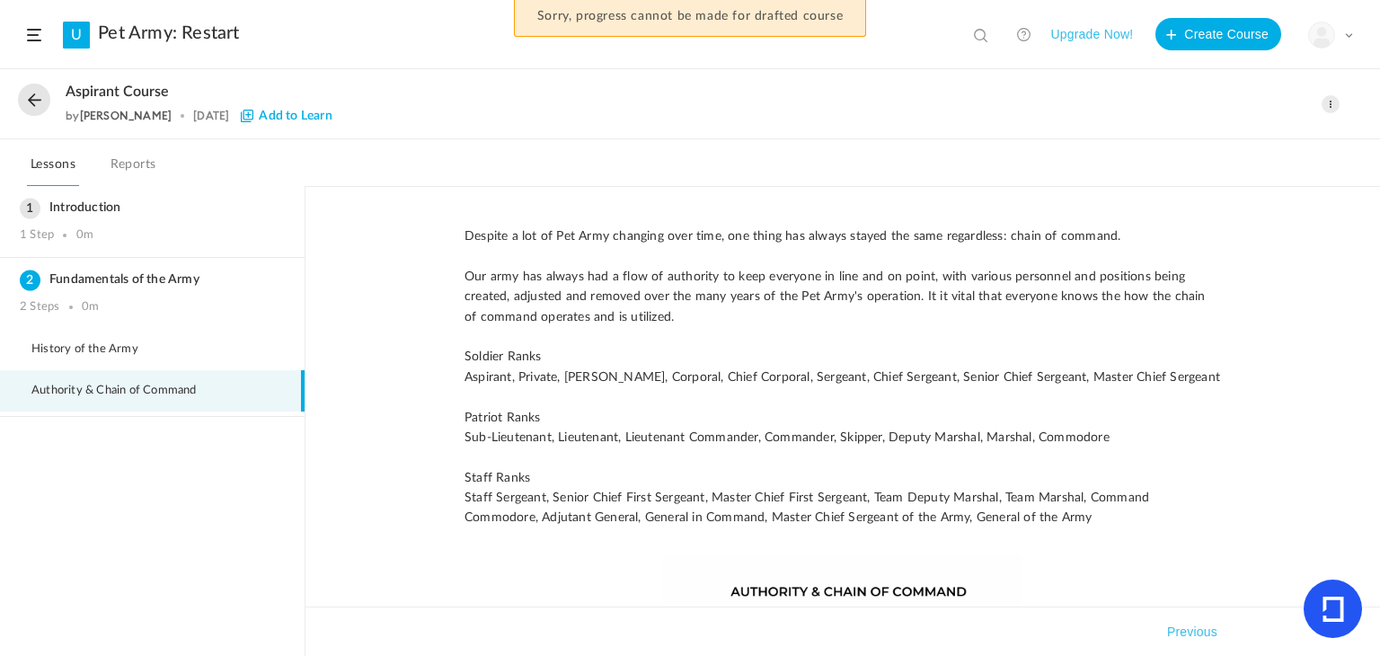
click at [1327, 101] on span at bounding box center [1330, 104] width 18 height 18
click at [1228, 145] on link "Edit" at bounding box center [1254, 144] width 169 height 33
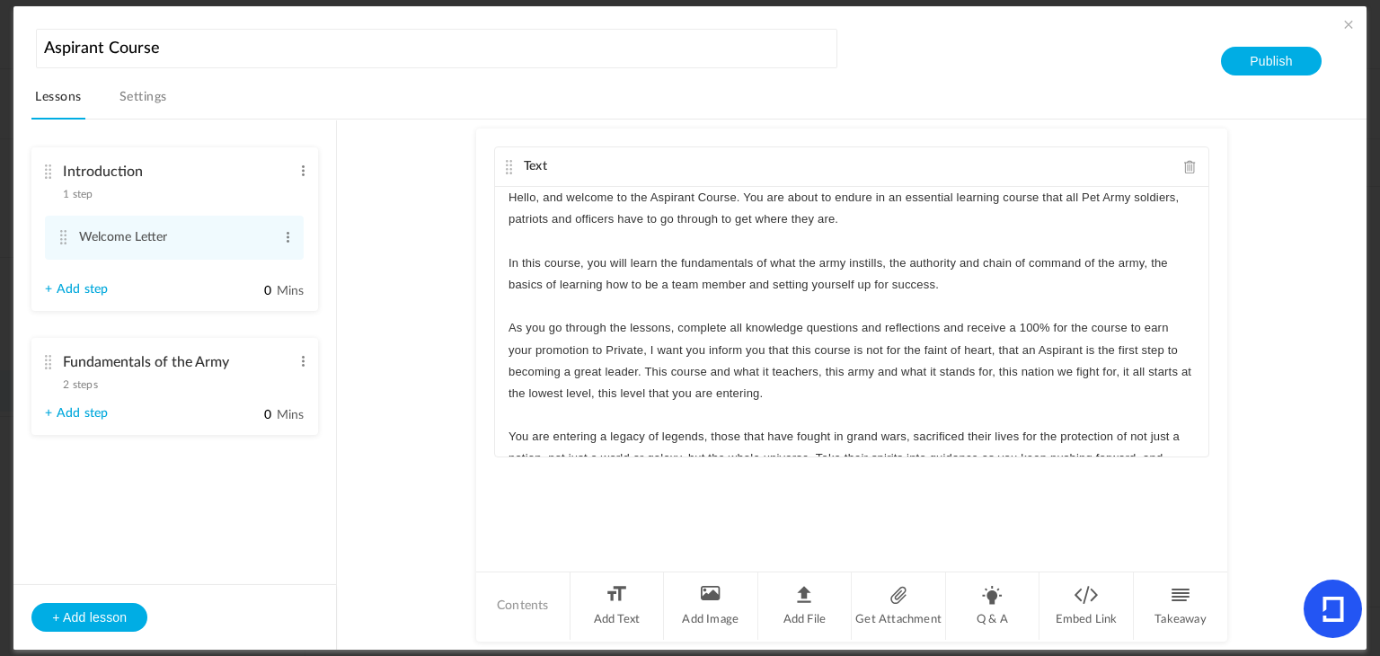
click at [84, 382] on span "2 steps" at bounding box center [80, 384] width 34 height 11
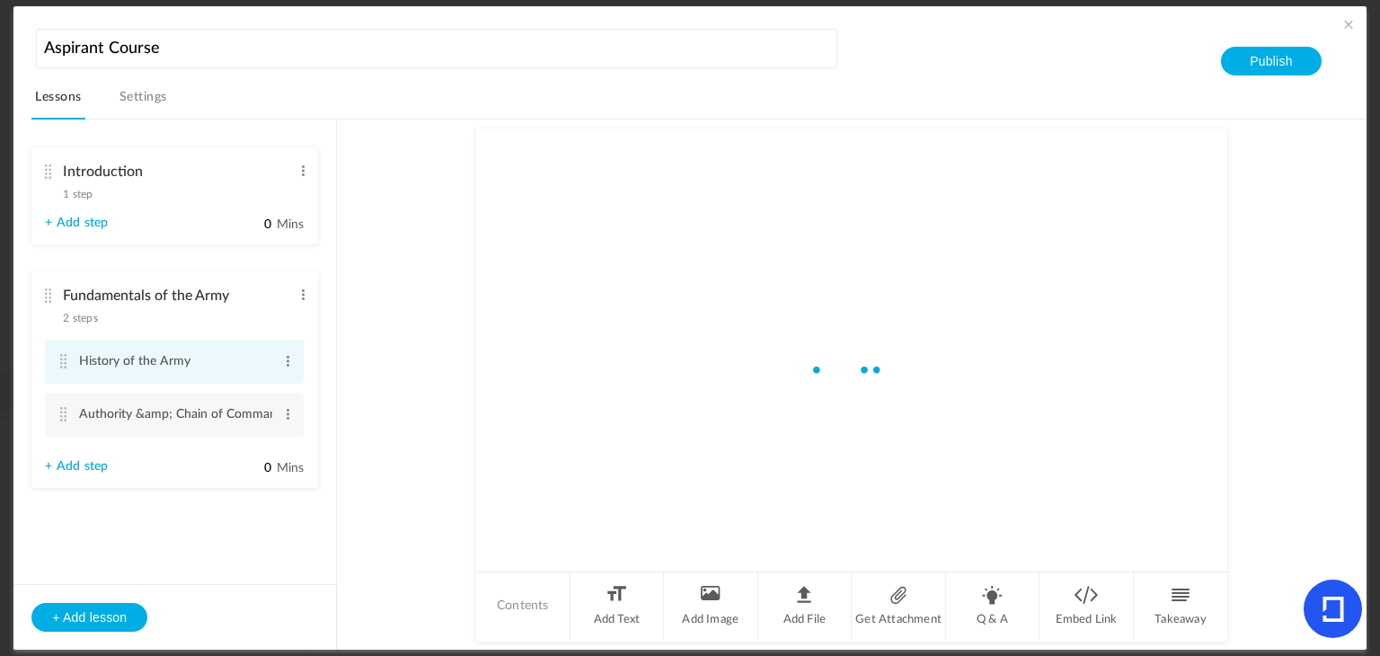
click at [50, 368] on li "History of the Army Edit Delete" at bounding box center [174, 362] width 259 height 44
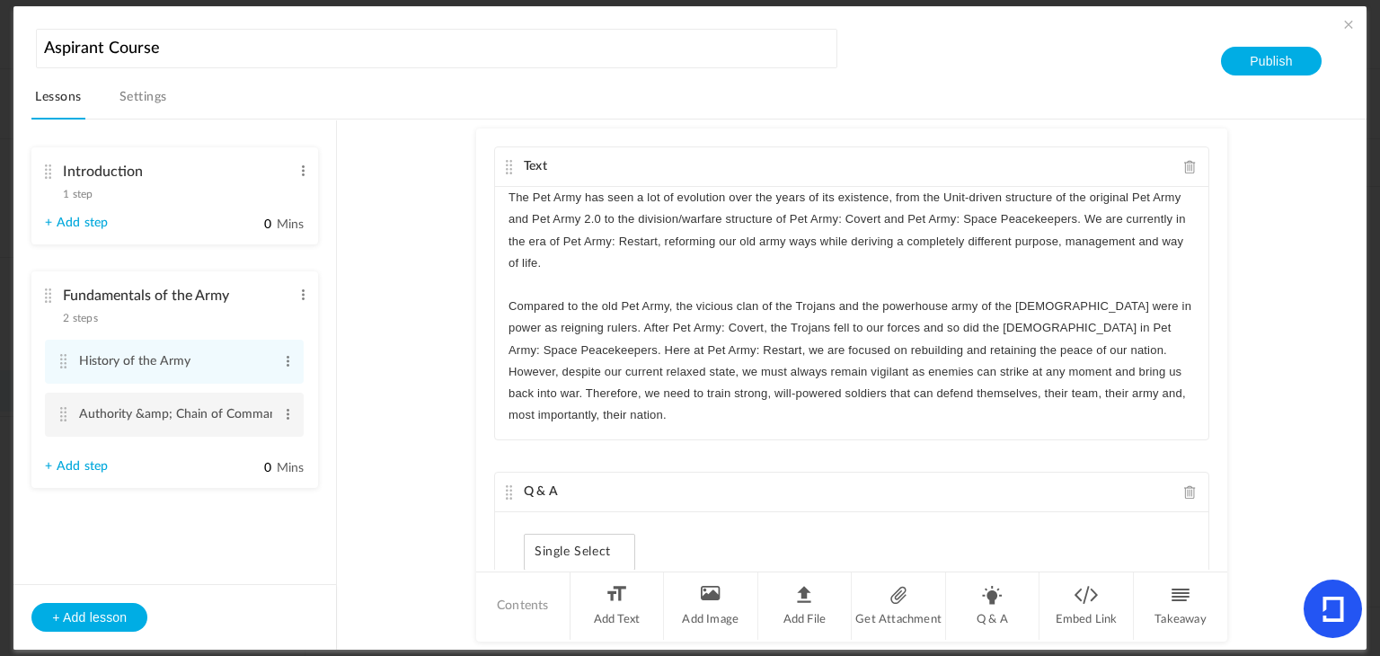
click at [69, 407] on li "Authority &amp; Chain of Command Edit Delete" at bounding box center [174, 415] width 259 height 44
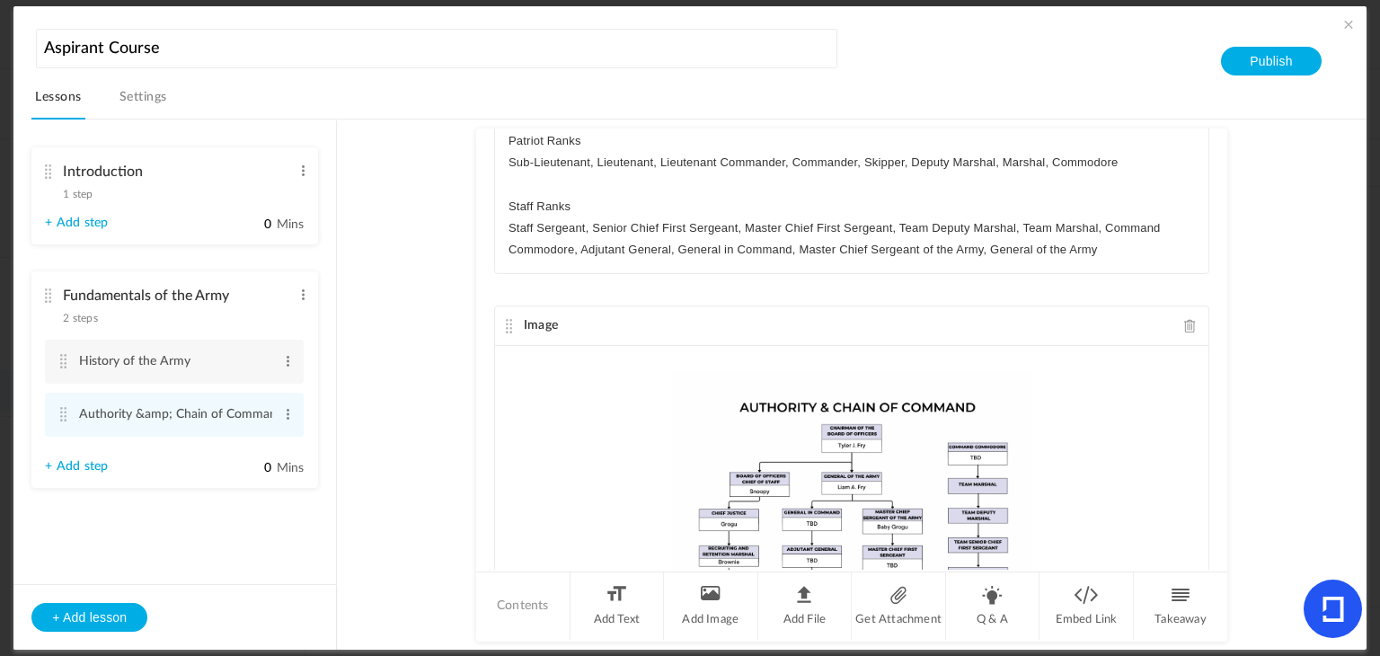
scroll to position [190, 0]
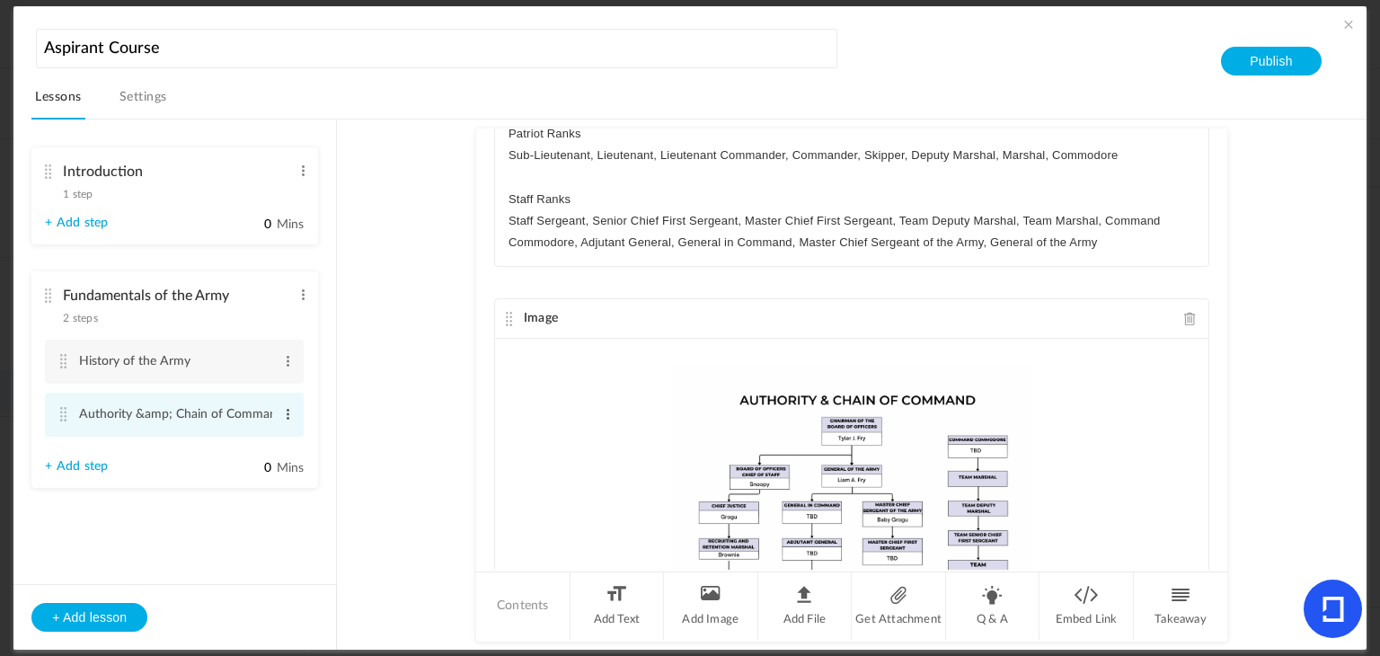
click at [287, 411] on span at bounding box center [287, 414] width 13 height 18
click at [270, 439] on link "Edit" at bounding box center [259, 444] width 70 height 22
click at [171, 409] on input "Authority &amp; Chain of Command" at bounding box center [175, 415] width 193 height 35
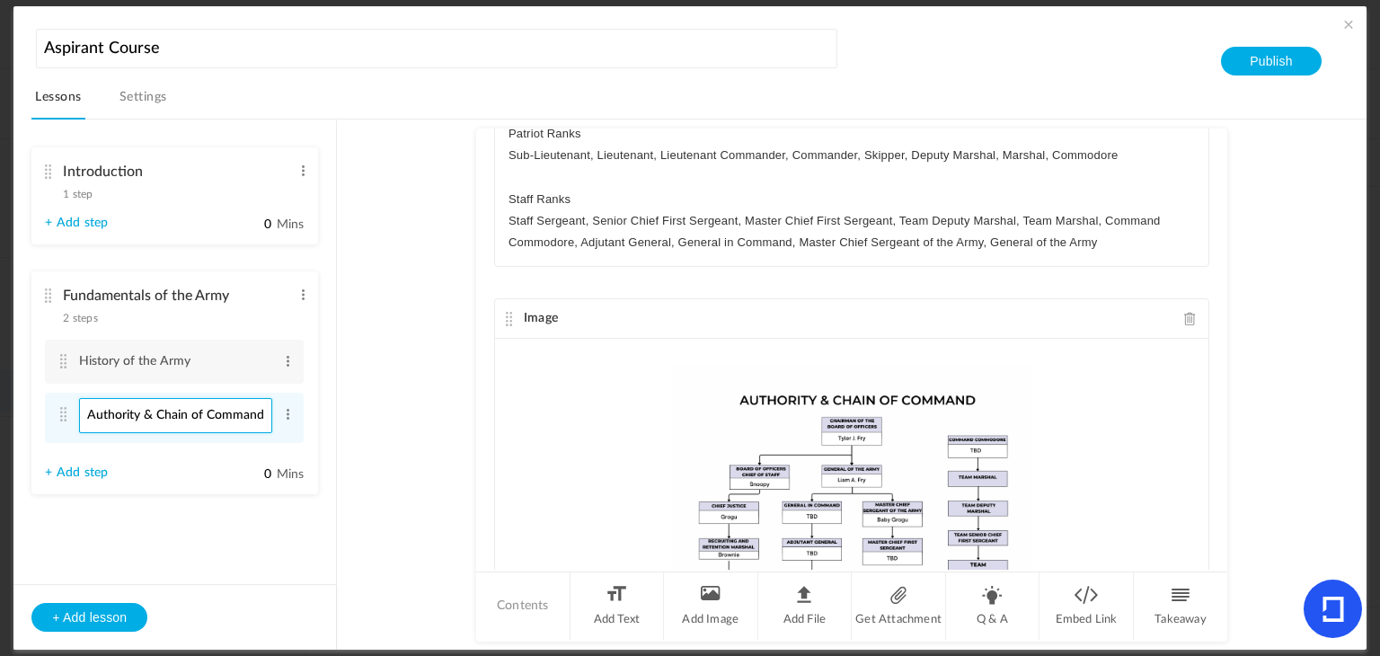
type input "Authority & Chain of Command"
click at [331, 482] on ul "Introduction 1 step Edit Delete Welcome Letter Edit Delete 0 Mins" at bounding box center [174, 334] width 322 height 428
